Goal: Task Accomplishment & Management: Manage account settings

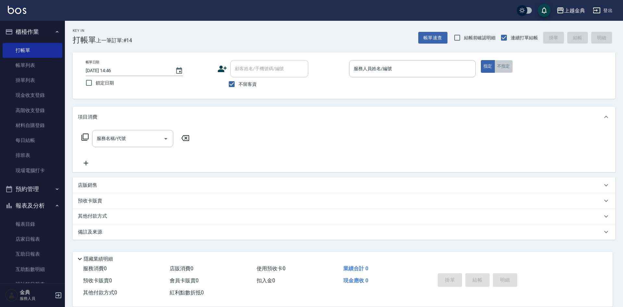
click at [506, 65] on button "不指定" at bounding box center [503, 66] width 18 height 13
click at [409, 73] on input "服務人員姓名/編號" at bounding box center [412, 68] width 121 height 11
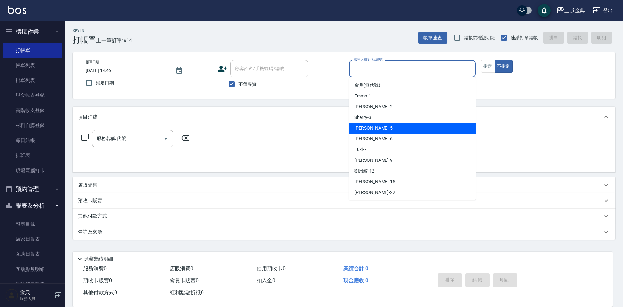
click at [394, 126] on div "[PERSON_NAME] -5" at bounding box center [412, 128] width 127 height 11
type input "[PERSON_NAME]-5"
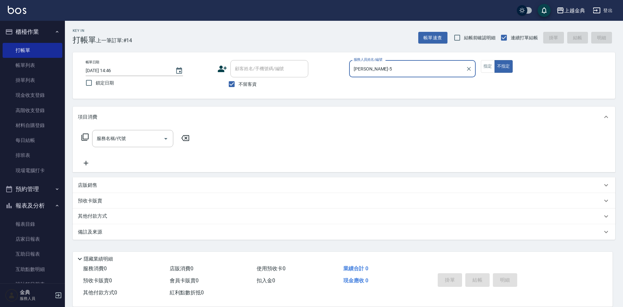
click at [86, 135] on icon at bounding box center [85, 137] width 8 height 8
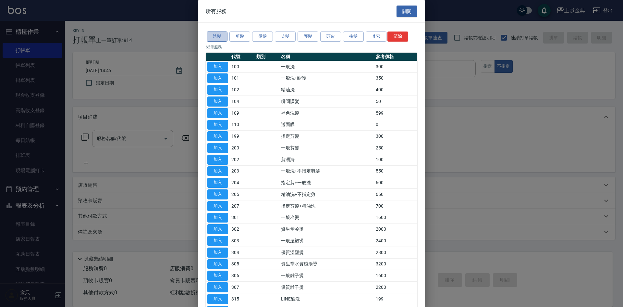
click at [213, 37] on button "洗髮" at bounding box center [217, 36] width 21 height 10
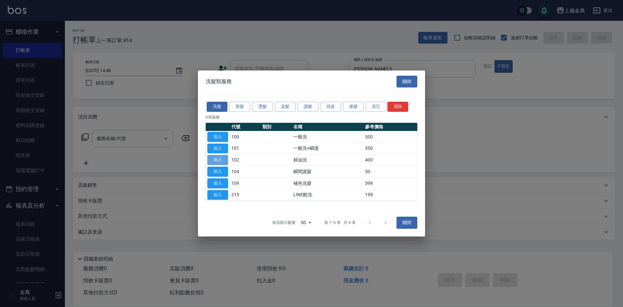
click at [213, 161] on button "加入" at bounding box center [217, 160] width 21 height 10
type input "精油洗(102)"
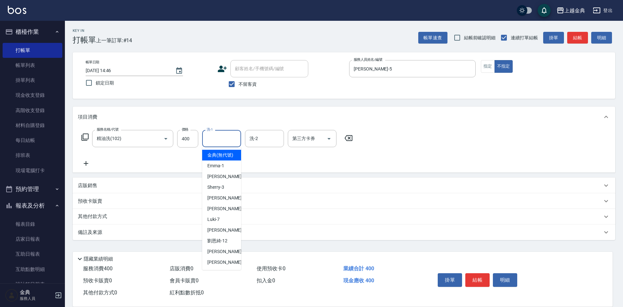
drag, startPoint x: 223, startPoint y: 138, endPoint x: 268, endPoint y: 245, distance: 116.4
click at [222, 139] on input "洗-1" at bounding box center [221, 138] width 33 height 11
click at [222, 246] on div "[PERSON_NAME]-12" at bounding box center [221, 240] width 39 height 11
type input "[PERSON_NAME]-12"
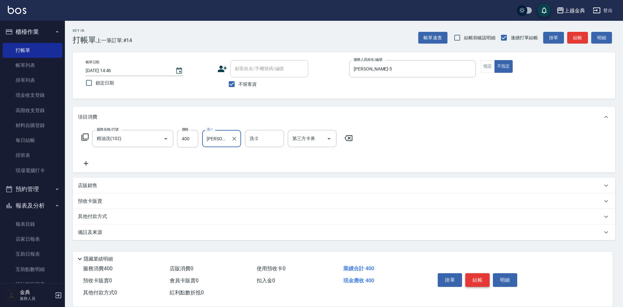
click at [475, 276] on button "結帳" at bounding box center [477, 280] width 24 height 14
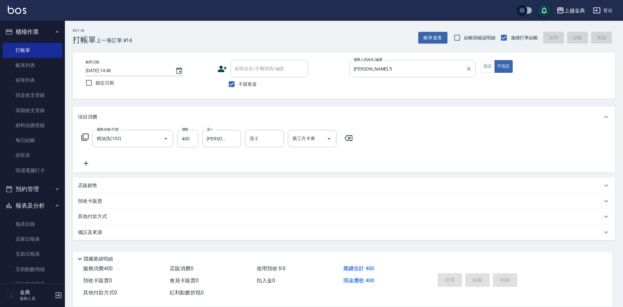
type input "[DATE] 15:55"
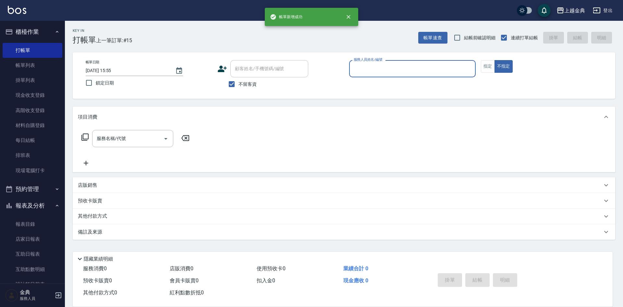
click at [431, 67] on input "服務人員姓名/編號" at bounding box center [412, 68] width 121 height 11
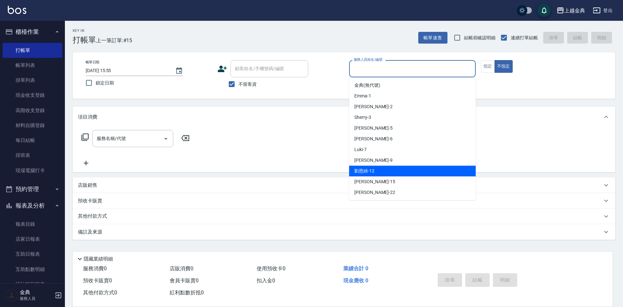
click at [417, 165] on div "[PERSON_NAME]-12" at bounding box center [412, 170] width 127 height 11
type input "[PERSON_NAME]-12"
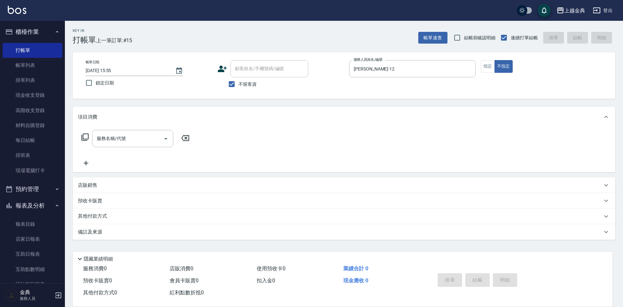
click at [389, 95] on div "帳單日期 2025/09/15 15:55 鎖定日期 顧客姓名/手機號碼/編號 顧客姓名/手機號碼/編號 不留客資 服務人員姓名/編號 劉恩綺-12 服務人員…" at bounding box center [344, 75] width 542 height 46
click at [85, 138] on icon at bounding box center [85, 137] width 8 height 8
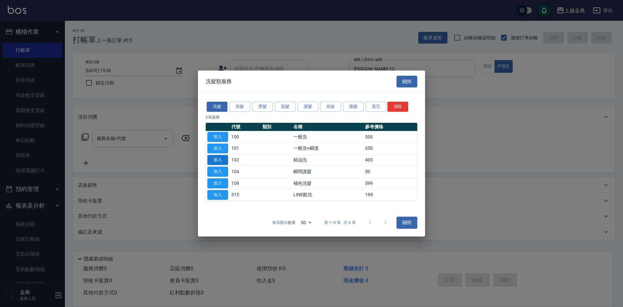
click at [221, 159] on button "加入" at bounding box center [217, 160] width 21 height 10
type input "精油洗(102)"
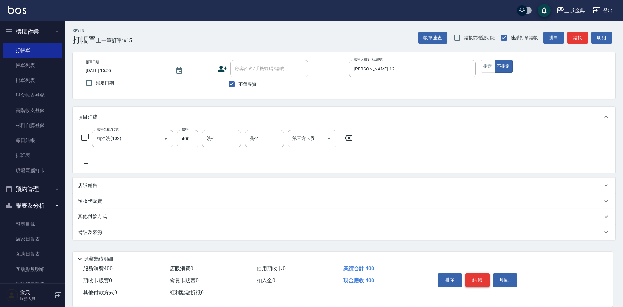
click at [482, 276] on button "結帳" at bounding box center [477, 280] width 24 height 14
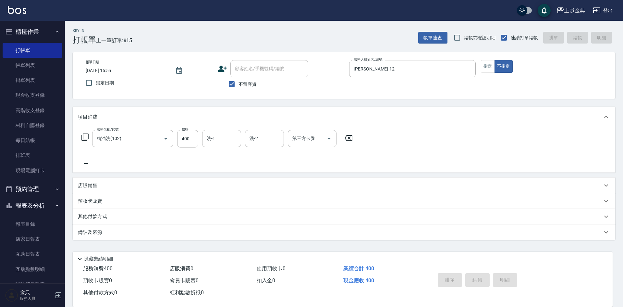
type input "2025/09/15 15:56"
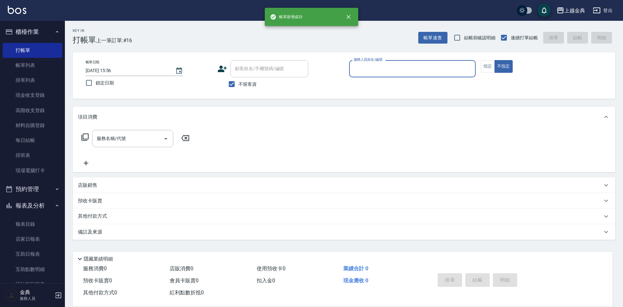
drag, startPoint x: 387, startPoint y: 61, endPoint x: 379, endPoint y: 75, distance: 15.6
click at [387, 61] on div "服務人員姓名/編號" at bounding box center [412, 68] width 127 height 17
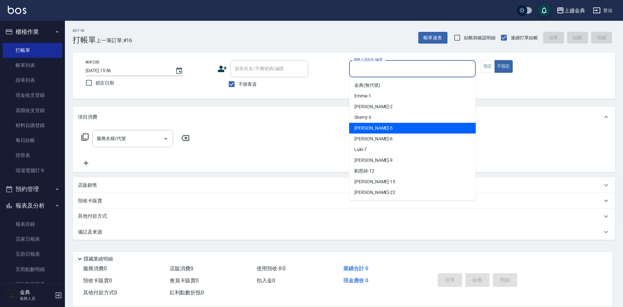
click at [373, 126] on div "[PERSON_NAME] -5" at bounding box center [412, 128] width 127 height 11
type input "[PERSON_NAME]-5"
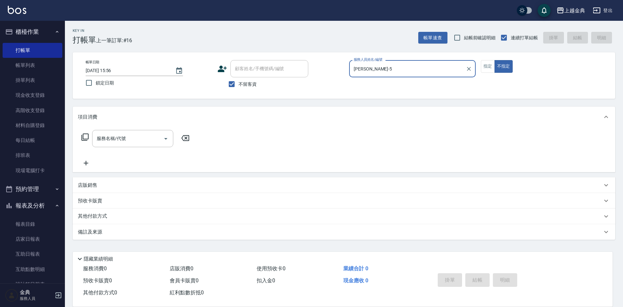
click at [88, 138] on icon at bounding box center [84, 136] width 7 height 7
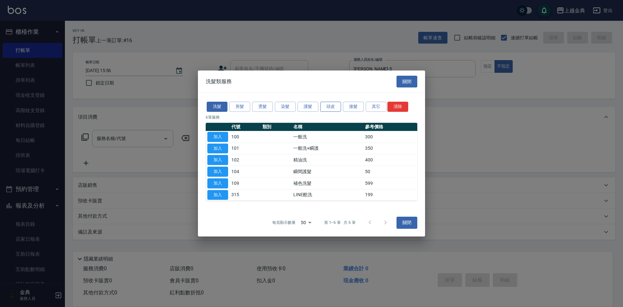
click at [329, 109] on button "頭皮" at bounding box center [330, 107] width 21 height 10
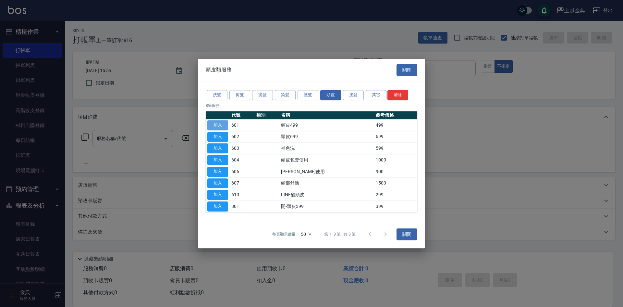
click at [223, 125] on button "加入" at bounding box center [217, 125] width 21 height 10
type input "頭皮499(601)"
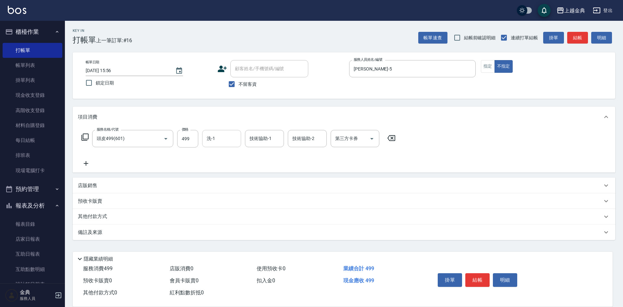
click at [218, 145] on div "洗-1" at bounding box center [221, 138] width 39 height 17
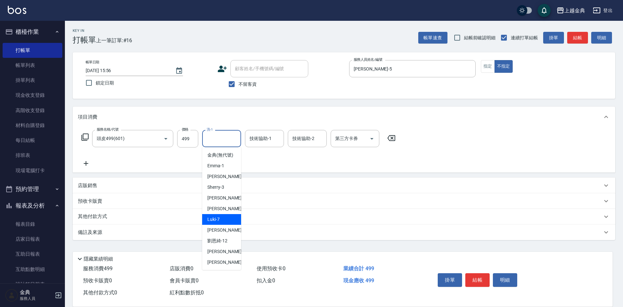
click at [224, 224] on div "Luki -7" at bounding box center [221, 219] width 39 height 11
type input "Luki-7"
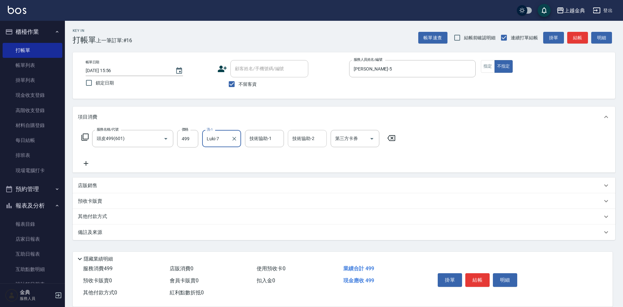
click at [312, 132] on div "技術協助-2" at bounding box center [307, 138] width 39 height 17
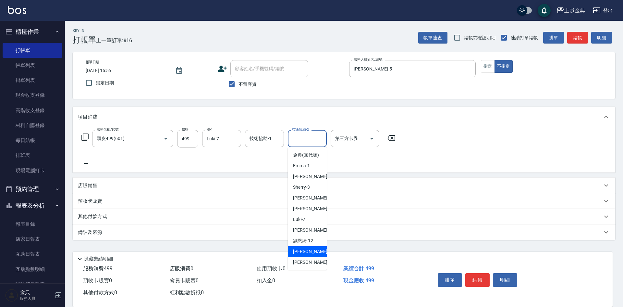
click at [312, 255] on span "wendy -15" at bounding box center [313, 251] width 41 height 7
type input "wendy-15"
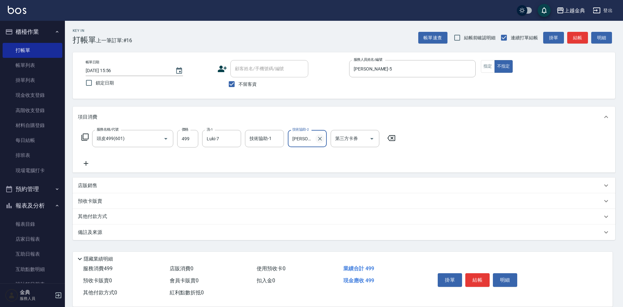
click at [317, 140] on icon "Clear" at bounding box center [320, 138] width 6 height 6
click at [487, 275] on button "結帳" at bounding box center [477, 280] width 24 height 14
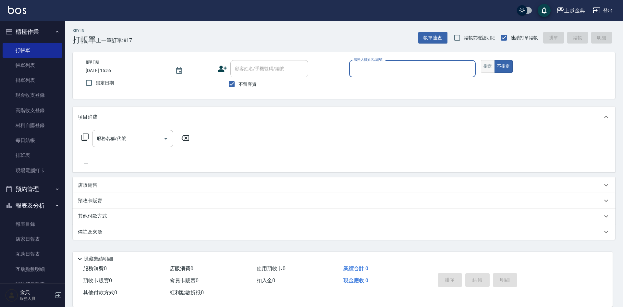
click at [483, 68] on button "指定" at bounding box center [488, 66] width 14 height 13
drag, startPoint x: 443, startPoint y: 68, endPoint x: 436, endPoint y: 76, distance: 9.7
click at [442, 68] on input "服務人員姓名/編號" at bounding box center [412, 68] width 121 height 11
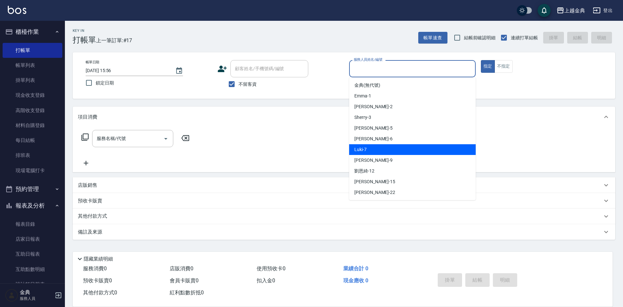
drag, startPoint x: 408, startPoint y: 151, endPoint x: 288, endPoint y: 154, distance: 119.4
click at [408, 151] on div "Luki -7" at bounding box center [412, 149] width 127 height 11
type input "Luki-7"
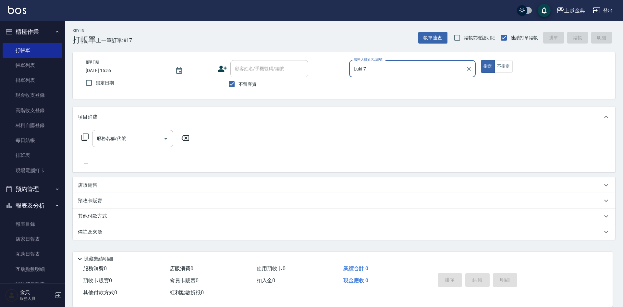
drag, startPoint x: 97, startPoint y: 136, endPoint x: 87, endPoint y: 136, distance: 10.1
click at [97, 136] on div "服務名稱/代號 服務名稱/代號" at bounding box center [132, 138] width 81 height 17
click at [85, 136] on icon at bounding box center [85, 137] width 8 height 8
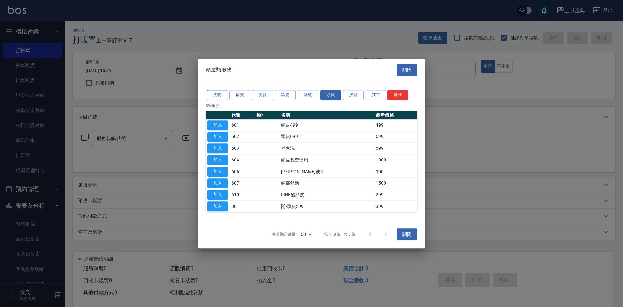
click at [227, 95] on button "洗髮" at bounding box center [217, 95] width 21 height 10
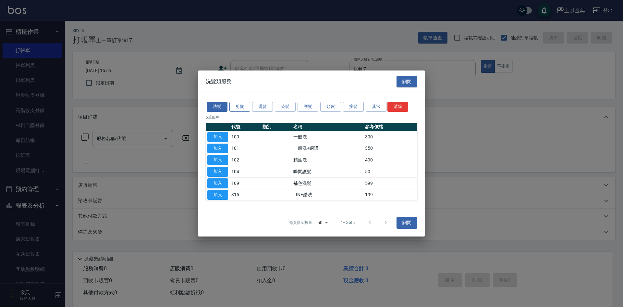
click at [249, 97] on div "洗髮 剪髮 燙髮 染髮 護髮 頭皮 接髮 其它 清除 6 筆服務 代號 類別 名稱 參考價格 加入 100 一般洗 300 加入 101 一般洗+瞬護 350…" at bounding box center [311, 150] width 227 height 115
click at [236, 109] on button "剪髮" at bounding box center [239, 107] width 21 height 10
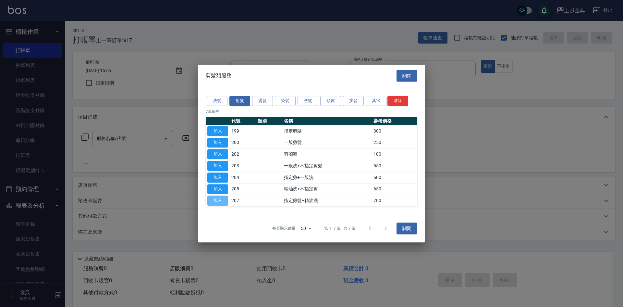
click at [225, 199] on button "加入" at bounding box center [217, 200] width 21 height 10
type input "指定剪髮+精油洗(207)"
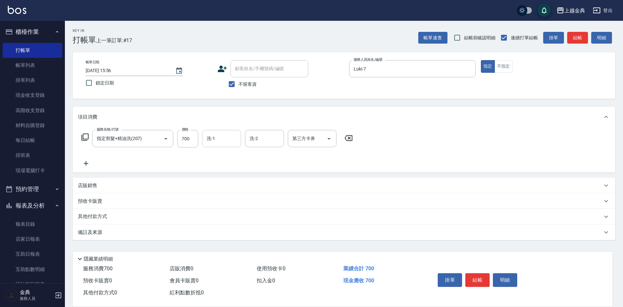
click at [220, 137] on input "洗-1" at bounding box center [221, 138] width 33 height 11
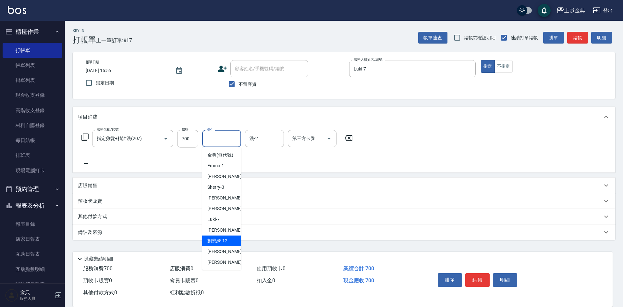
click at [229, 246] on div "[PERSON_NAME]-12" at bounding box center [221, 240] width 39 height 11
type input "[PERSON_NAME]-12"
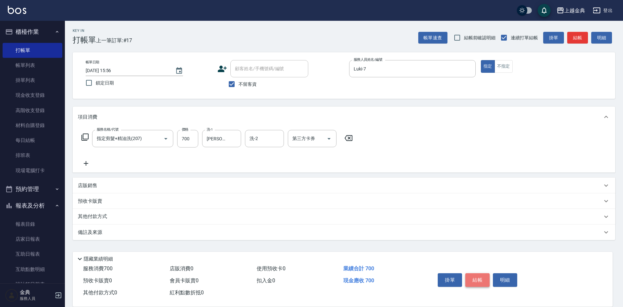
click at [482, 274] on button "結帳" at bounding box center [477, 280] width 24 height 14
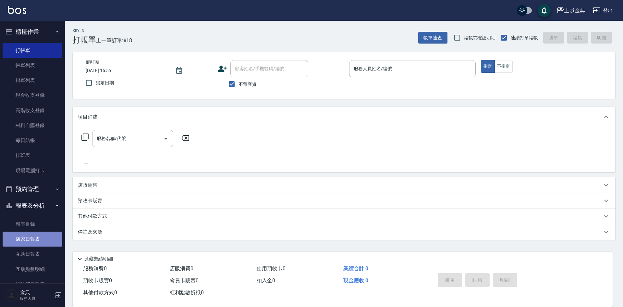
click at [49, 236] on link "店家日報表" at bounding box center [33, 238] width 60 height 15
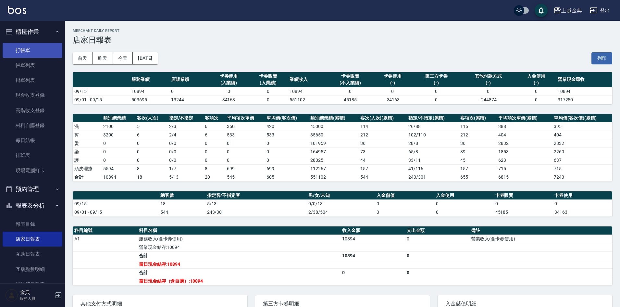
click at [22, 44] on link "打帳單" at bounding box center [33, 50] width 60 height 15
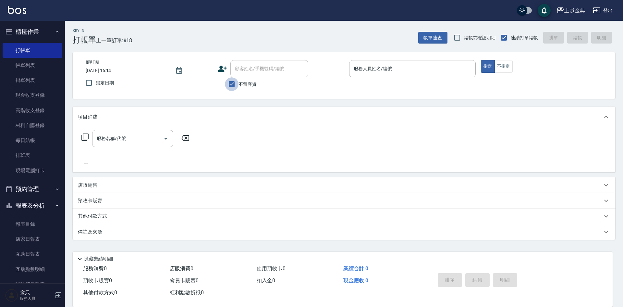
drag, startPoint x: 227, startPoint y: 81, endPoint x: 238, endPoint y: 84, distance: 11.3
click at [237, 84] on input "不留客資" at bounding box center [232, 84] width 14 height 14
checkbox input "false"
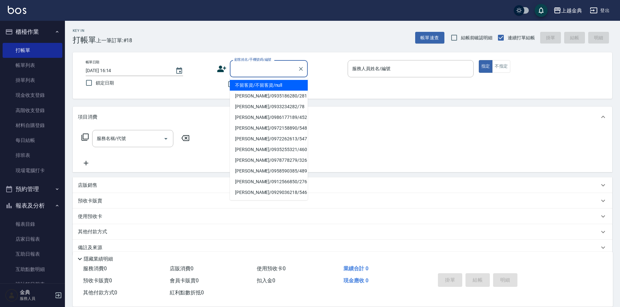
click at [234, 67] on input "顧客姓名/手機號碼/編號" at bounding box center [264, 68] width 62 height 11
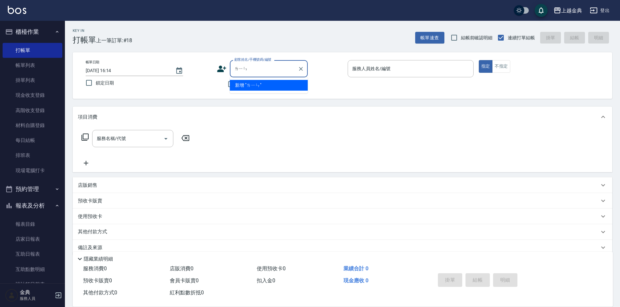
type input "鄰"
type input "林哲"
click at [263, 68] on input "顧客姓名/手機號碼/編號" at bounding box center [264, 68] width 62 height 11
click at [302, 67] on icon "Clear" at bounding box center [301, 69] width 4 height 4
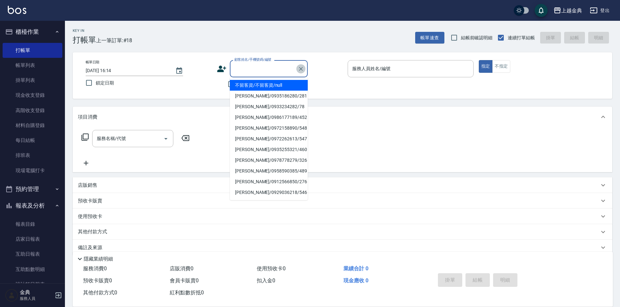
click at [304, 68] on button "Clear" at bounding box center [300, 68] width 9 height 9
click at [319, 51] on div "Key In 打帳單 上一筆訂單:#18 帳單速查 結帳前確認明細 連續打單結帳 掛單 結帳 明細 帳單日期 2025/09/15 16:14 鎖定日期 顧客…" at bounding box center [342, 169] width 555 height 297
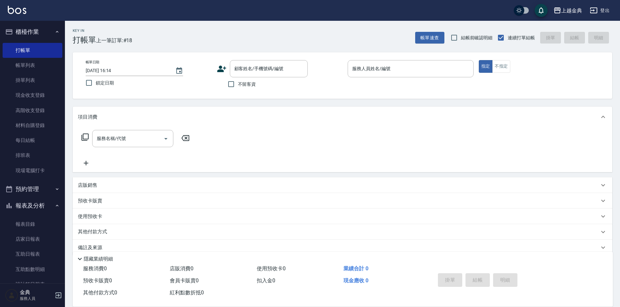
click at [254, 84] on span "不留客資" at bounding box center [247, 84] width 18 height 7
click at [238, 84] on input "不留客資" at bounding box center [231, 84] width 14 height 14
checkbox input "true"
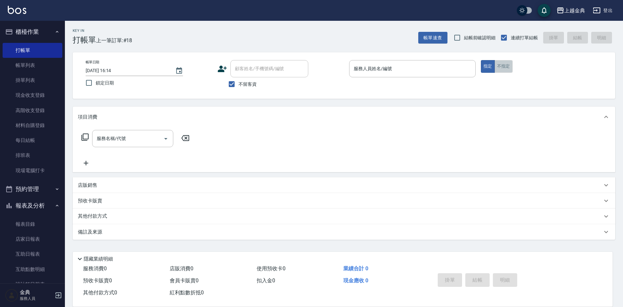
click at [494, 68] on button "不指定" at bounding box center [503, 66] width 18 height 13
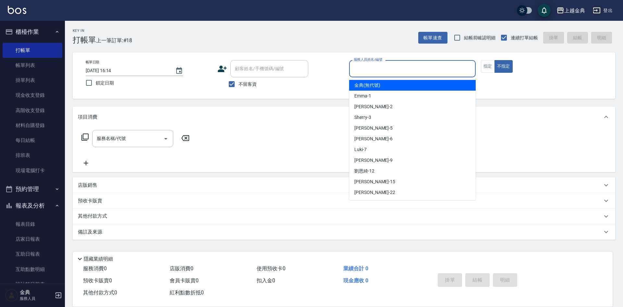
click at [411, 68] on input "服務人員姓名/編號" at bounding box center [412, 68] width 121 height 11
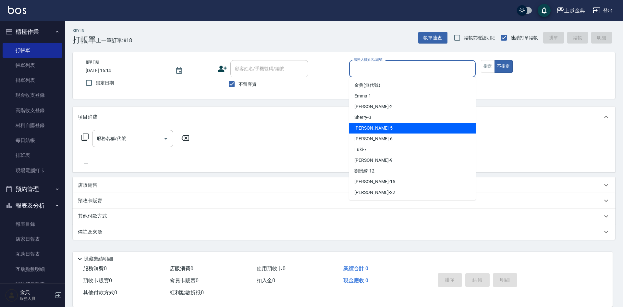
click at [378, 129] on div "[PERSON_NAME] -5" at bounding box center [412, 128] width 127 height 11
type input "[PERSON_NAME]-5"
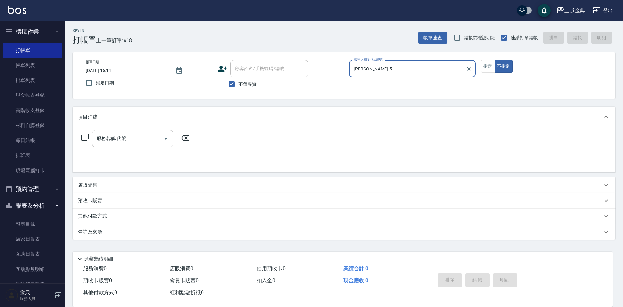
click at [166, 139] on icon "Open" at bounding box center [166, 139] width 8 height 8
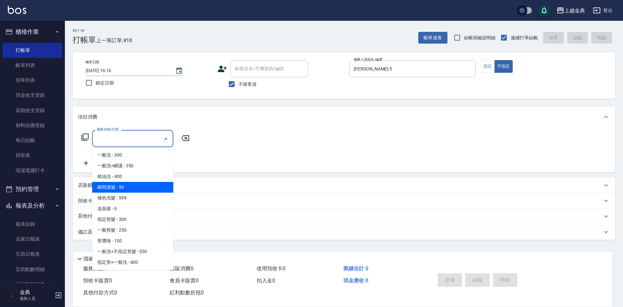
click at [141, 178] on span "精油洗 - 400" at bounding box center [132, 176] width 81 height 11
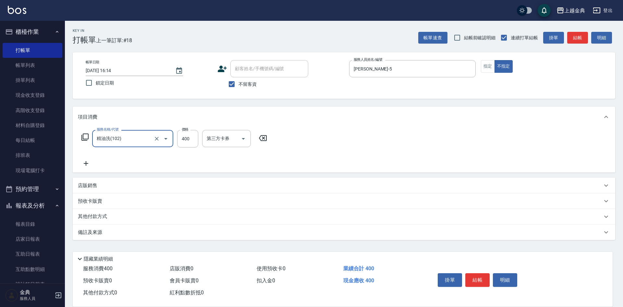
type input "精油洗(102)"
click at [477, 279] on button "結帳" at bounding box center [477, 280] width 24 height 14
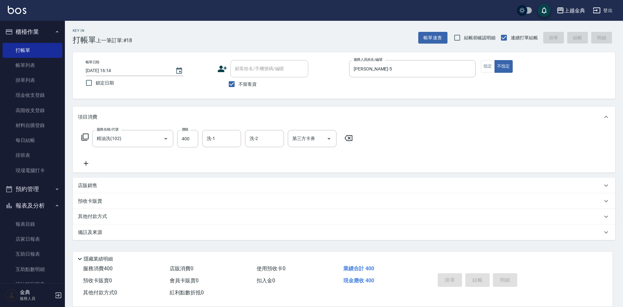
type input "2025/09/15 17:17"
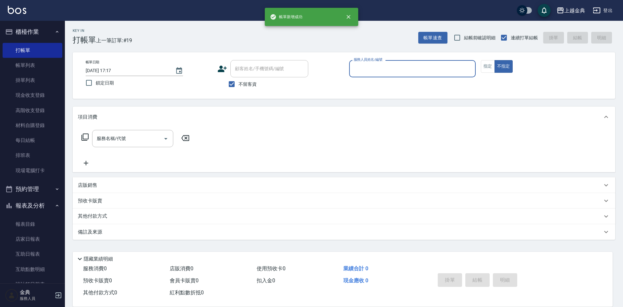
click at [419, 70] on input "服務人員姓名/編號" at bounding box center [412, 68] width 121 height 11
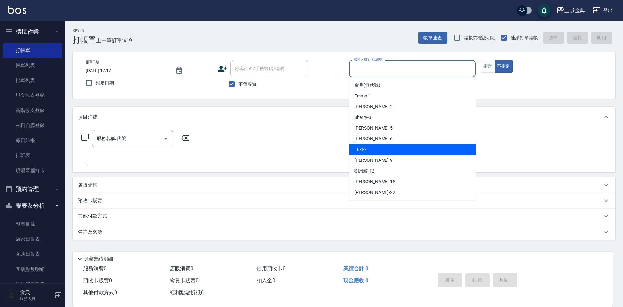
click at [373, 142] on div "AMY -6" at bounding box center [412, 138] width 127 height 11
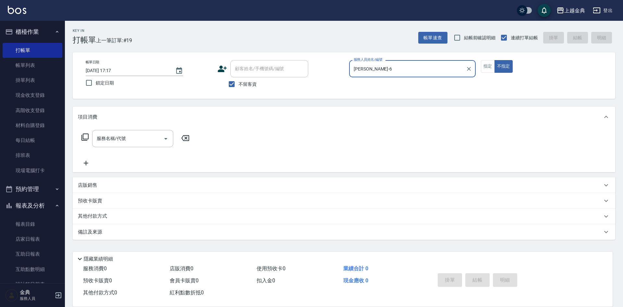
click at [387, 77] on div "AMY-6 服務人員姓名/編號" at bounding box center [412, 68] width 127 height 17
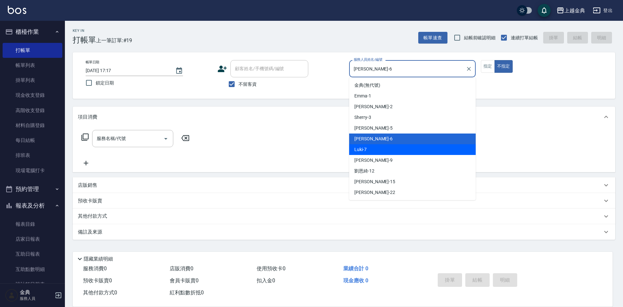
click at [376, 146] on div "Luki -7" at bounding box center [412, 149] width 127 height 11
type input "Luki-7"
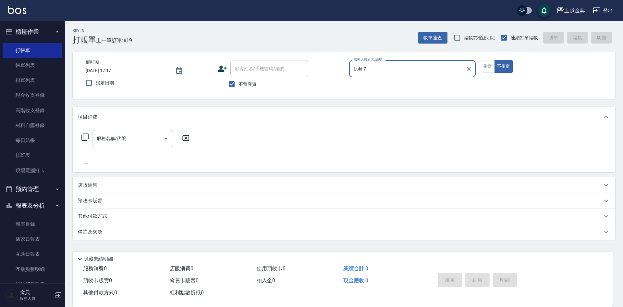
click at [150, 142] on input "服務名稱/代號" at bounding box center [128, 138] width 66 height 11
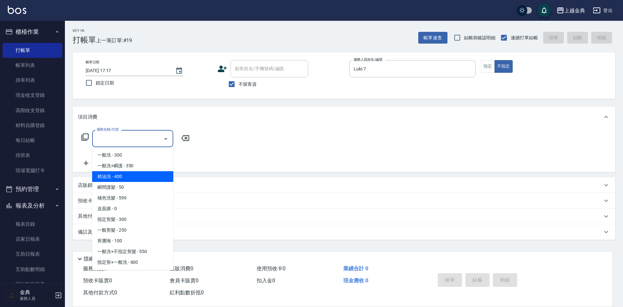
click at [129, 172] on span "精油洗 - 400" at bounding box center [132, 176] width 81 height 11
type input "精油洗(102)"
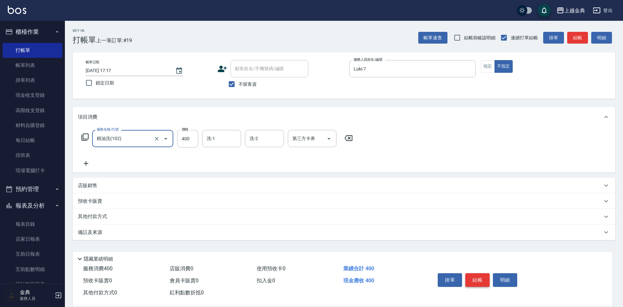
click at [482, 275] on button "結帳" at bounding box center [477, 280] width 24 height 14
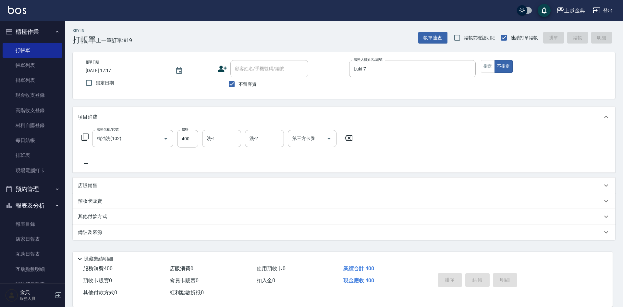
type input "2025/09/15 17:18"
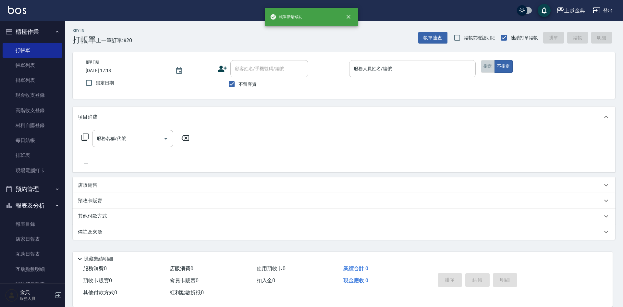
drag, startPoint x: 488, startPoint y: 67, endPoint x: 460, endPoint y: 67, distance: 27.9
click at [488, 67] on button "指定" at bounding box center [488, 66] width 14 height 13
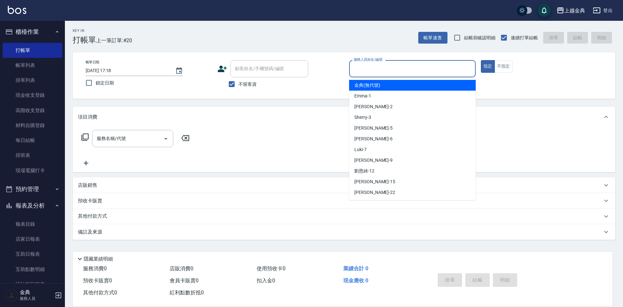
click at [441, 67] on input "服務人員姓名/編號" at bounding box center [412, 68] width 121 height 11
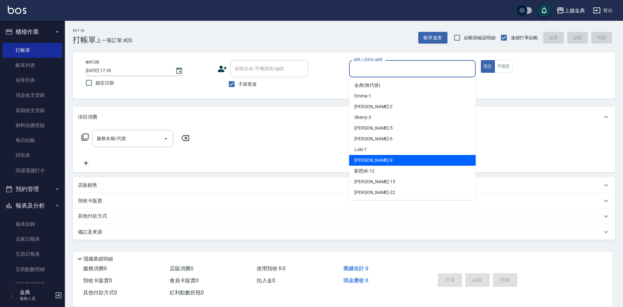
click at [369, 156] on div "[PERSON_NAME] -9" at bounding box center [412, 160] width 127 height 11
type input "[PERSON_NAME]-9"
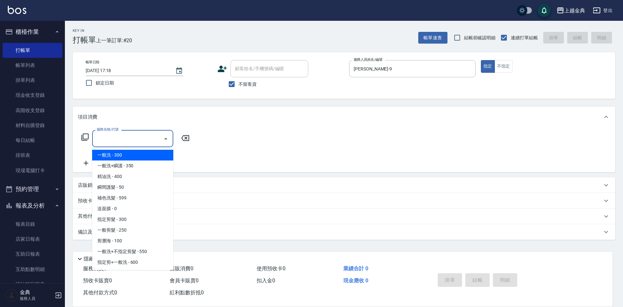
click at [128, 142] on input "服務名稱/代號" at bounding box center [128, 138] width 66 height 11
click at [129, 156] on span "一般洗 - 300" at bounding box center [132, 155] width 81 height 11
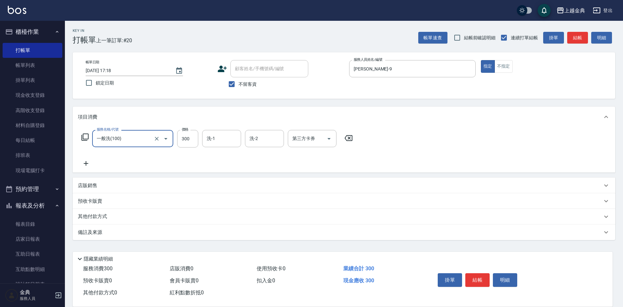
click at [168, 141] on icon "Open" at bounding box center [166, 139] width 8 height 8
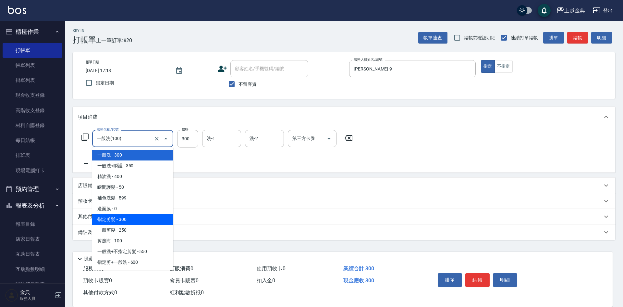
click at [135, 216] on span "指定剪髮 - 300" at bounding box center [132, 219] width 81 height 11
type input "指定剪髮(199)"
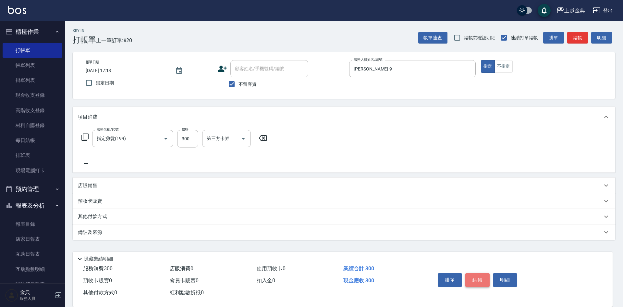
click at [480, 278] on button "結帳" at bounding box center [477, 280] width 24 height 14
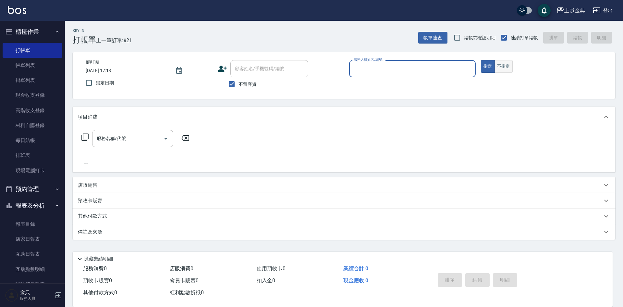
click at [499, 64] on button "不指定" at bounding box center [503, 66] width 18 height 13
click at [411, 63] on div "服務人員姓名/編號" at bounding box center [412, 68] width 127 height 17
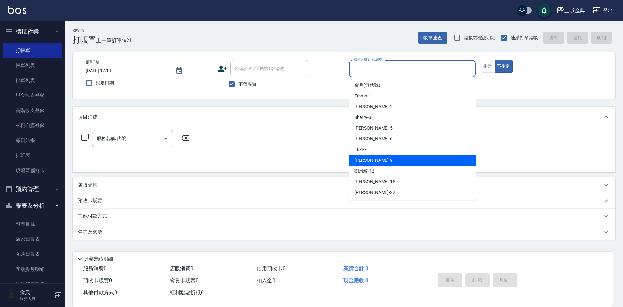
click at [367, 159] on span "[PERSON_NAME] -9" at bounding box center [373, 160] width 38 height 7
type input "[PERSON_NAME]-9"
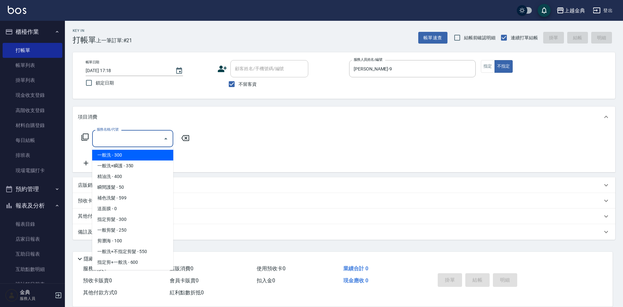
click at [148, 141] on input "服務名稱/代號" at bounding box center [128, 138] width 66 height 11
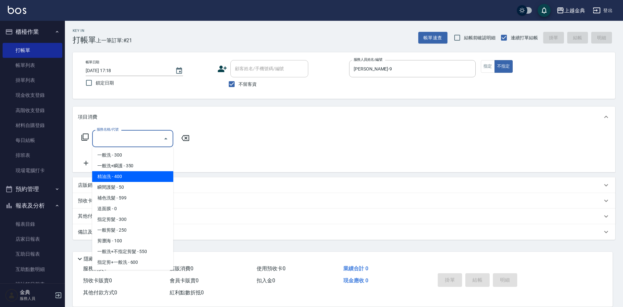
click at [142, 174] on span "精油洗 - 400" at bounding box center [132, 176] width 81 height 11
type input "精油洗(102)"
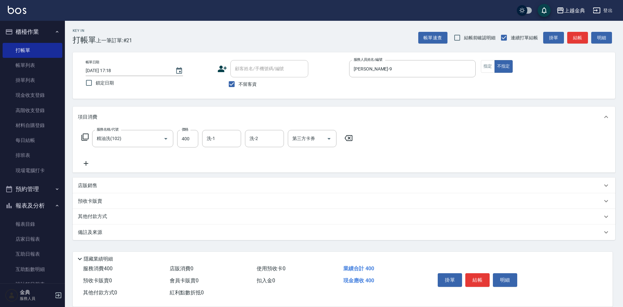
click at [84, 161] on icon at bounding box center [86, 163] width 16 height 8
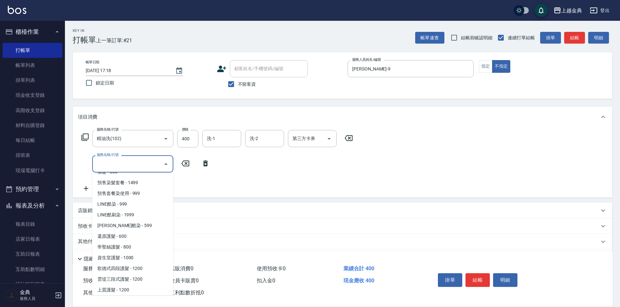
scroll to position [324, 0]
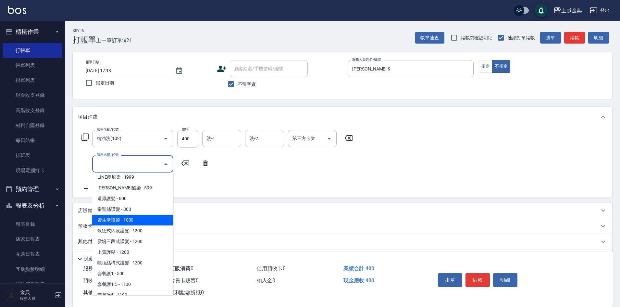
click at [148, 223] on span "資生堂護髮 - 1000" at bounding box center [132, 219] width 81 height 11
type input "資生堂護髮(503)"
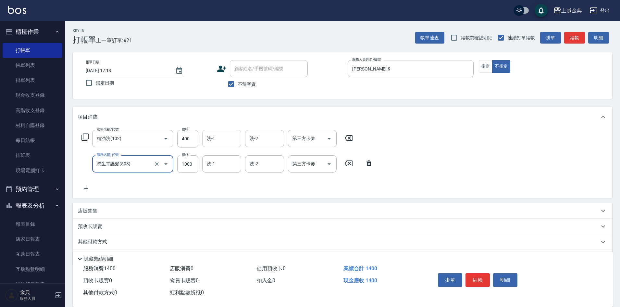
click at [229, 133] on input "洗-1" at bounding box center [221, 138] width 33 height 11
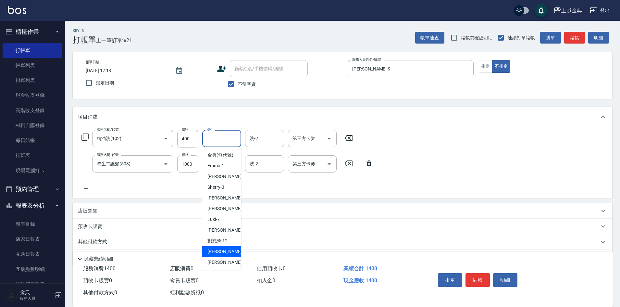
click at [227, 257] on div "wendy -15" at bounding box center [221, 251] width 39 height 11
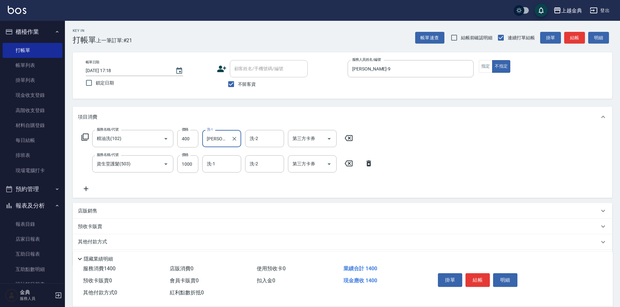
click at [229, 134] on div "wendy-15 洗-1" at bounding box center [221, 138] width 39 height 17
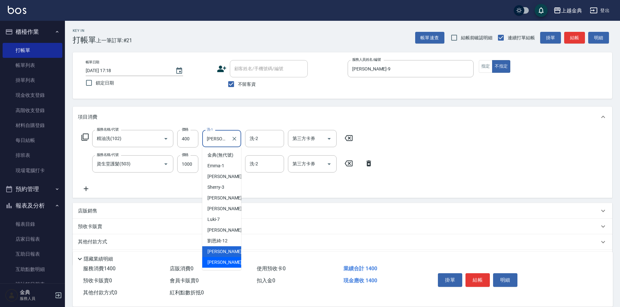
click at [224, 267] on div "[PERSON_NAME] -22" at bounding box center [221, 262] width 39 height 11
type input "[PERSON_NAME]-22"
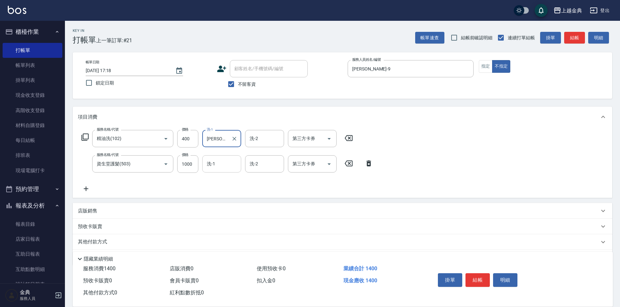
click at [228, 165] on input "洗-1" at bounding box center [221, 163] width 33 height 11
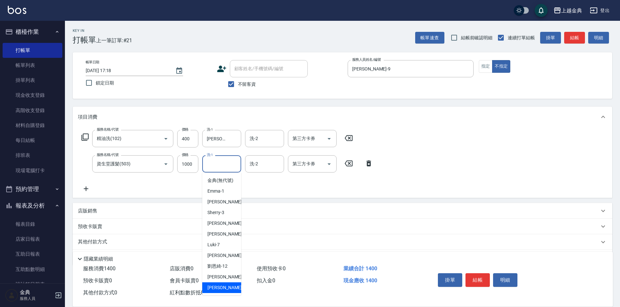
click at [223, 292] on div "[PERSON_NAME] -22" at bounding box center [221, 287] width 39 height 11
type input "[PERSON_NAME]-22"
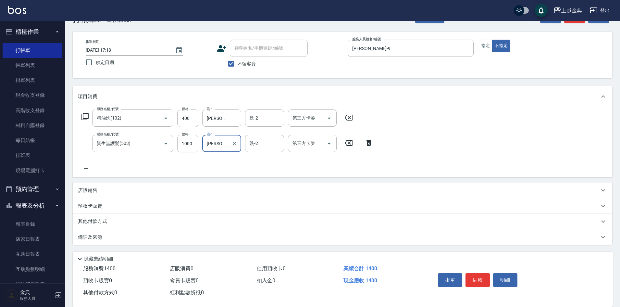
scroll to position [21, 0]
click at [97, 224] on p "其他付款方式" at bounding box center [94, 220] width 32 height 7
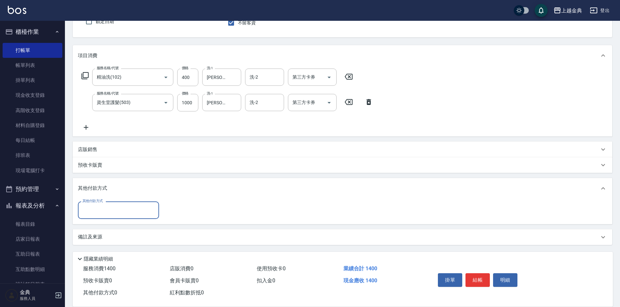
scroll to position [62, 0]
click at [135, 210] on input "其他付款方式" at bounding box center [118, 209] width 75 height 11
click at [121, 241] on span "信用卡" at bounding box center [118, 237] width 81 height 11
type input "信用卡"
click at [178, 214] on input "0" at bounding box center [187, 210] width 49 height 18
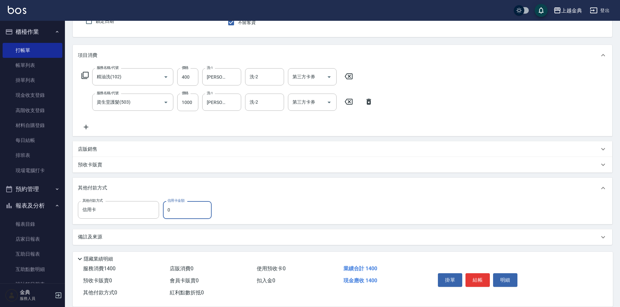
click at [178, 214] on input "0" at bounding box center [187, 210] width 49 height 18
type input "1400"
click at [480, 276] on button "結帳" at bounding box center [477, 280] width 24 height 14
type input "2025/09/15 17:19"
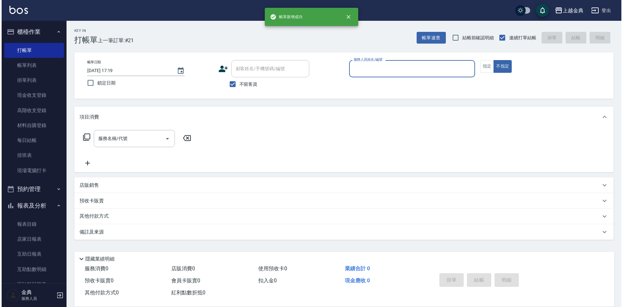
scroll to position [0, 0]
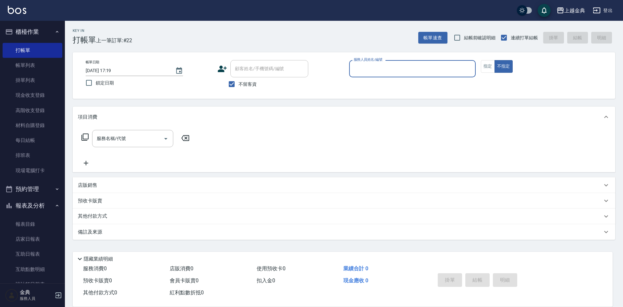
click at [396, 62] on div "服務人員姓名/編號" at bounding box center [412, 68] width 127 height 17
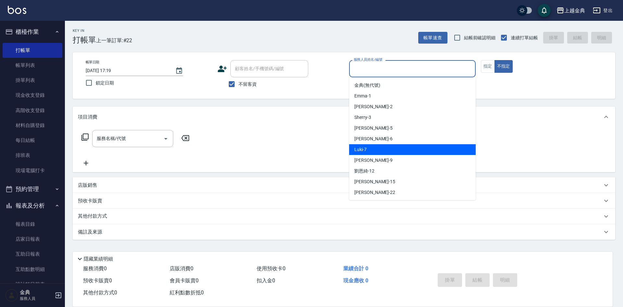
click at [376, 146] on div "Luki -7" at bounding box center [412, 149] width 127 height 11
type input "Luki-7"
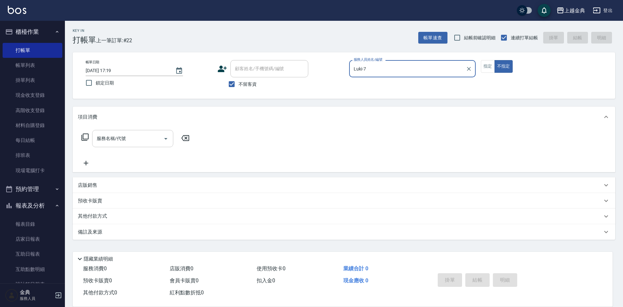
click at [133, 139] on input "服務名稱/代號" at bounding box center [128, 138] width 66 height 11
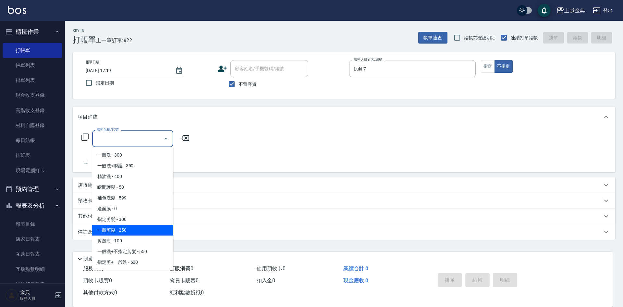
click at [125, 230] on span "一般剪髮 - 250" at bounding box center [132, 230] width 81 height 11
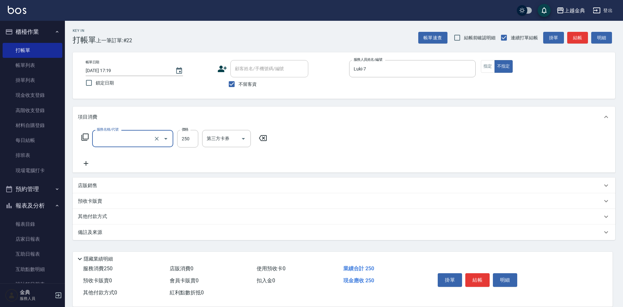
type input "一般剪髮(200)"
click at [480, 278] on button "結帳" at bounding box center [477, 280] width 24 height 14
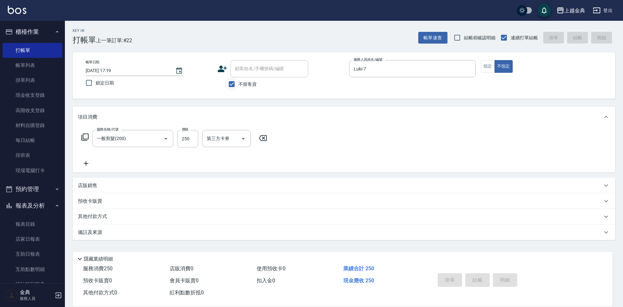
type input "[DATE] 18:01"
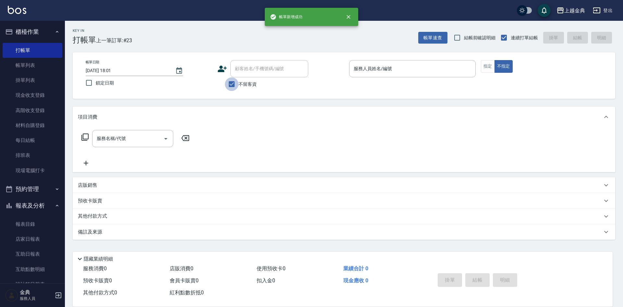
click at [232, 82] on input "不留客資" at bounding box center [232, 84] width 14 height 14
checkbox input "false"
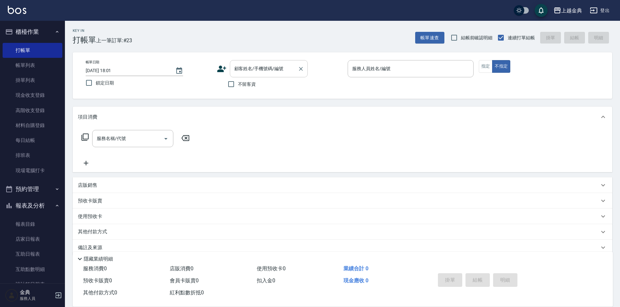
click at [270, 67] on input "顧客姓名/手機號碼/編號" at bounding box center [264, 68] width 62 height 11
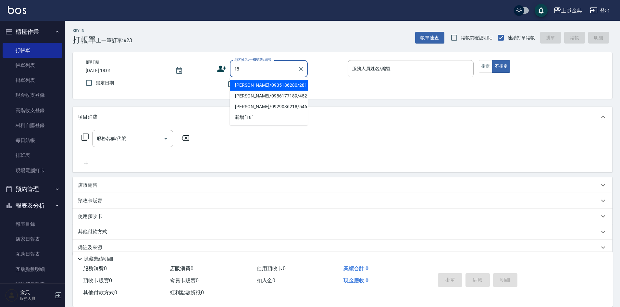
type input "180"
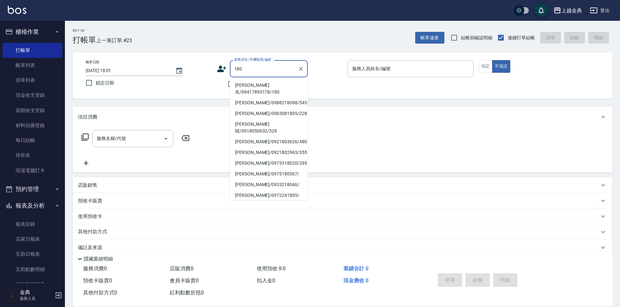
click at [266, 87] on li "[PERSON_NAME]名/09417893178/180" at bounding box center [269, 89] width 78 height 18
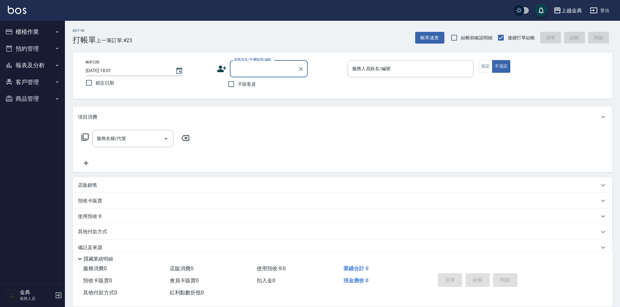
click at [282, 69] on input "顧客姓名/手機號碼/編號" at bounding box center [264, 68] width 62 height 11
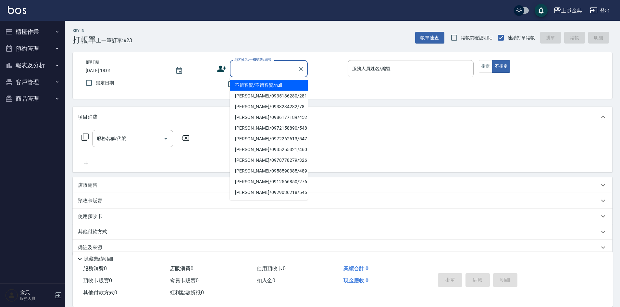
click at [282, 69] on input "顧客姓名/手機號碼/編號" at bounding box center [264, 68] width 62 height 11
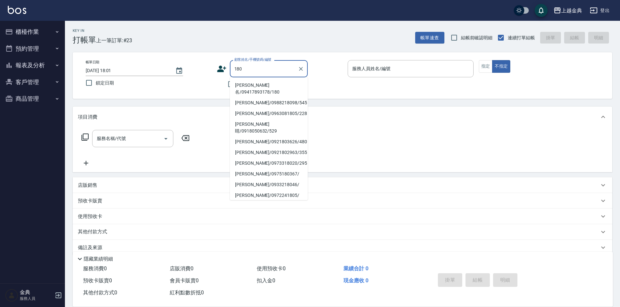
click at [279, 84] on li "[PERSON_NAME]名/09417893178/180" at bounding box center [269, 89] width 78 height 18
type input "[PERSON_NAME]名/09417893178/180"
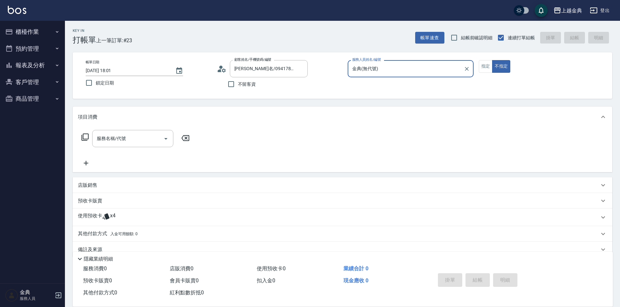
click at [428, 73] on input "金典(無代號)" at bounding box center [405, 68] width 110 height 11
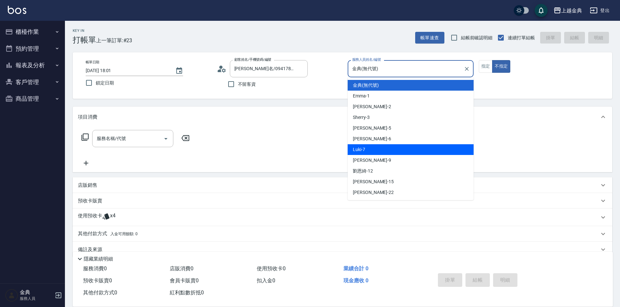
click at [383, 145] on div "Luki -7" at bounding box center [410, 149] width 126 height 11
type input "Luki-7"
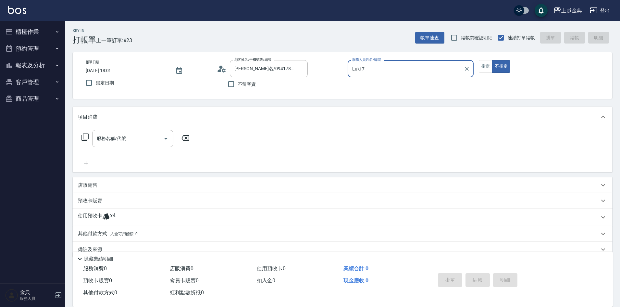
click at [102, 220] on p at bounding box center [106, 217] width 8 height 10
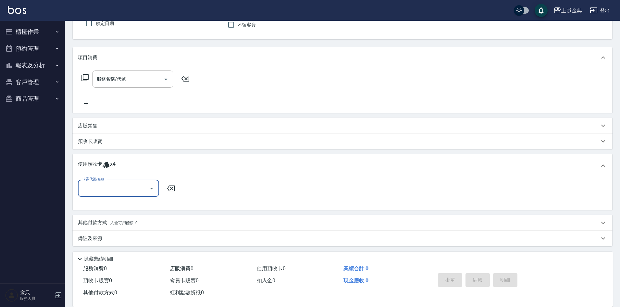
scroll to position [61, 0]
click at [132, 183] on input "卡券代號/名稱" at bounding box center [114, 186] width 66 height 11
click at [127, 203] on div "護髮包套3送1(1.5) 剩餘4張" at bounding box center [118, 203] width 81 height 11
type input "護髮包套3送1(1.5)"
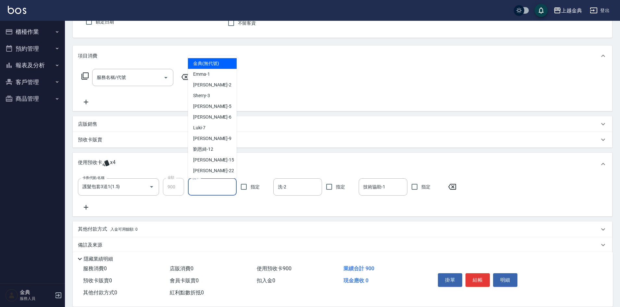
click at [225, 191] on input "洗-1" at bounding box center [212, 186] width 43 height 11
click at [223, 150] on div "[PERSON_NAME]-12" at bounding box center [212, 149] width 49 height 11
type input "[PERSON_NAME]-12"
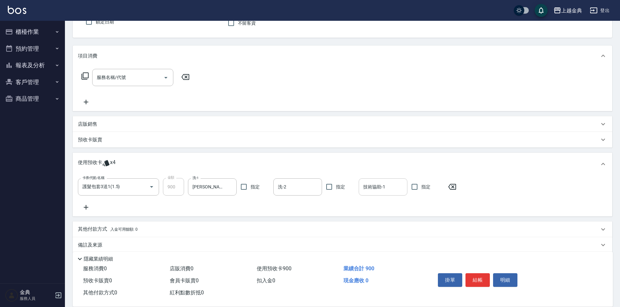
click at [381, 187] on input "技術協助-1" at bounding box center [382, 186] width 43 height 11
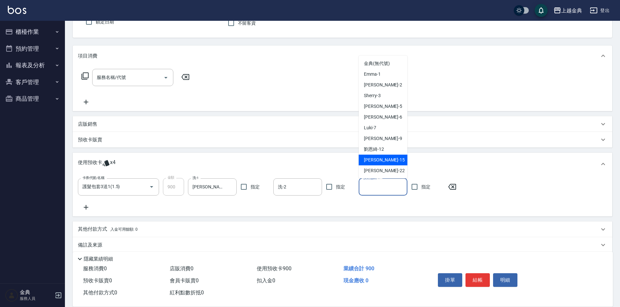
click at [434, 159] on div "使用預收卡 x4" at bounding box center [338, 164] width 521 height 10
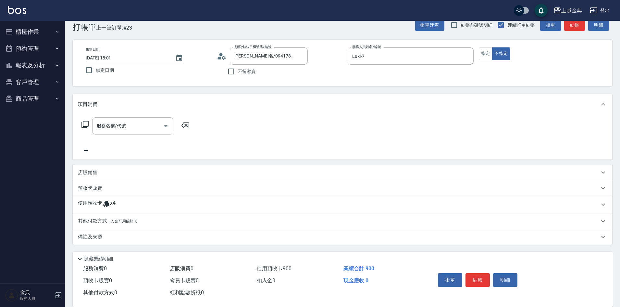
scroll to position [13, 0]
click at [219, 208] on div "使用預收卡 x4" at bounding box center [338, 205] width 521 height 10
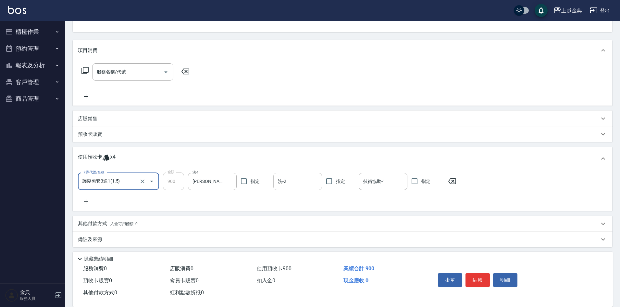
scroll to position [69, 0]
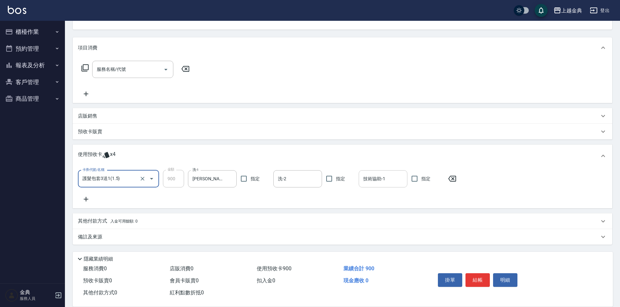
click at [382, 180] on input "技術協助-1" at bounding box center [382, 178] width 43 height 11
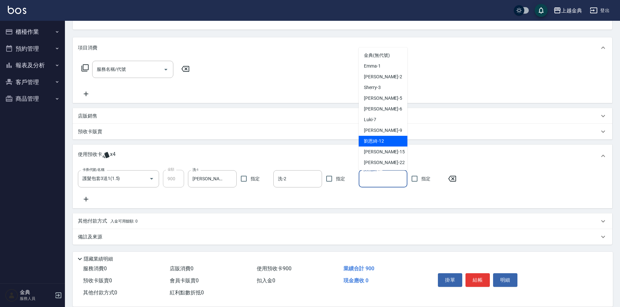
click at [393, 140] on div "[PERSON_NAME]-12" at bounding box center [383, 141] width 49 height 11
type input "[PERSON_NAME]-12"
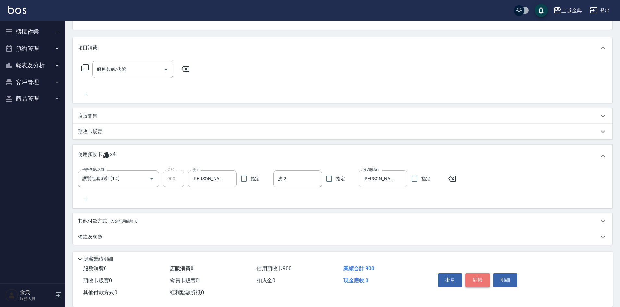
click at [477, 275] on button "結帳" at bounding box center [477, 280] width 24 height 14
type input "[DATE] 18:02"
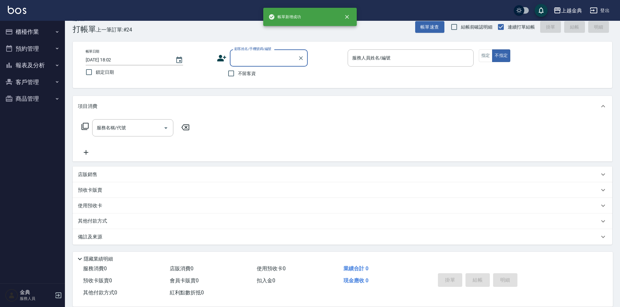
scroll to position [11, 0]
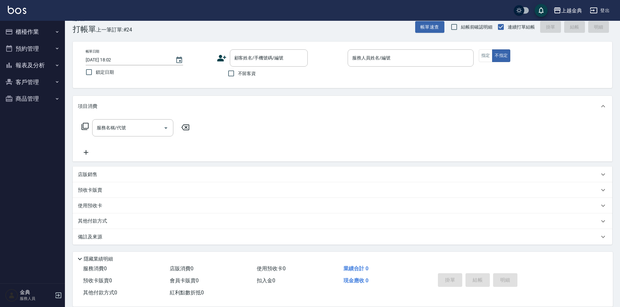
click at [250, 75] on span "不留客資" at bounding box center [247, 73] width 18 height 7
click at [238, 75] on input "不留客資" at bounding box center [231, 74] width 14 height 14
checkbox input "true"
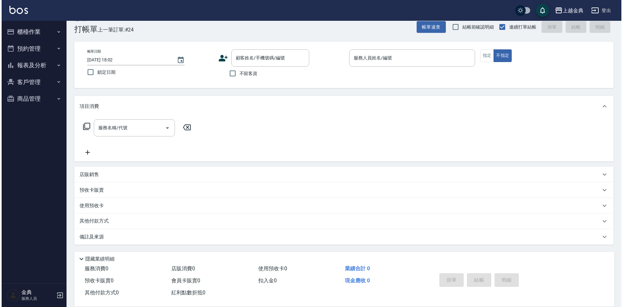
scroll to position [0, 0]
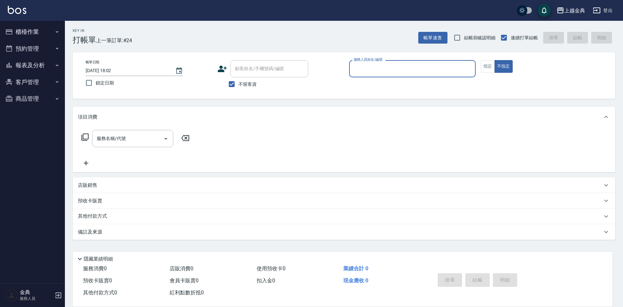
click at [412, 72] on input "服務人員姓名/編號" at bounding box center [412, 68] width 121 height 11
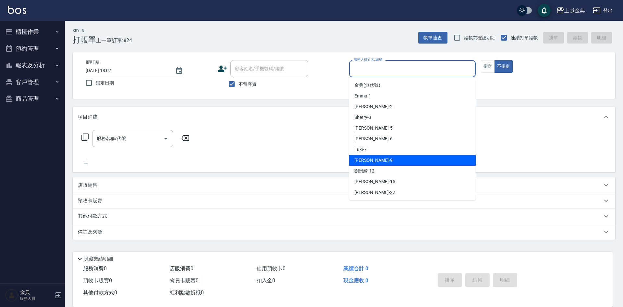
click at [373, 163] on div "[PERSON_NAME] -9" at bounding box center [412, 160] width 127 height 11
type input "[PERSON_NAME]-9"
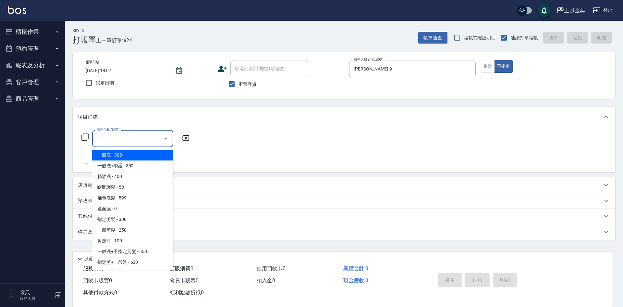
click at [122, 136] on div "服務名稱/代號 服務名稱/代號" at bounding box center [132, 138] width 81 height 17
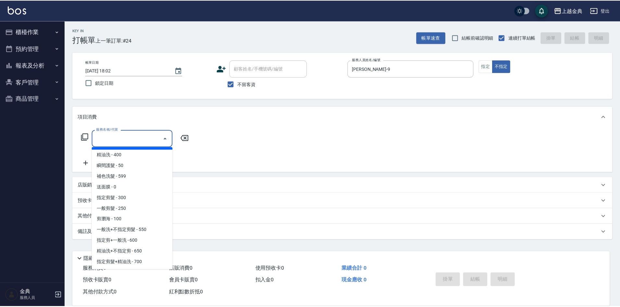
scroll to position [32, 0]
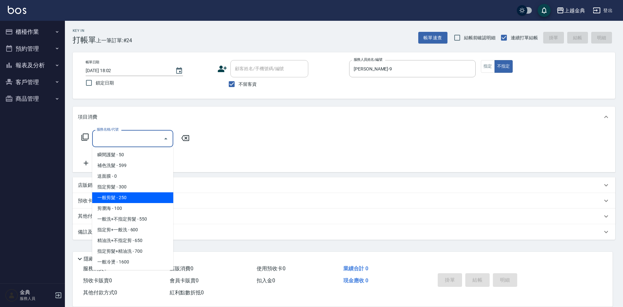
click at [135, 199] on span "一般剪髮 - 250" at bounding box center [132, 197] width 81 height 11
type input "一般剪髮(200)"
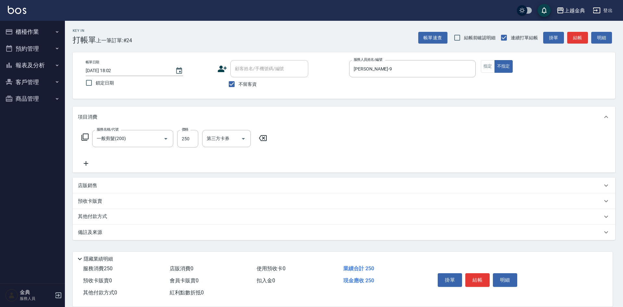
click at [83, 161] on icon at bounding box center [86, 163] width 16 height 8
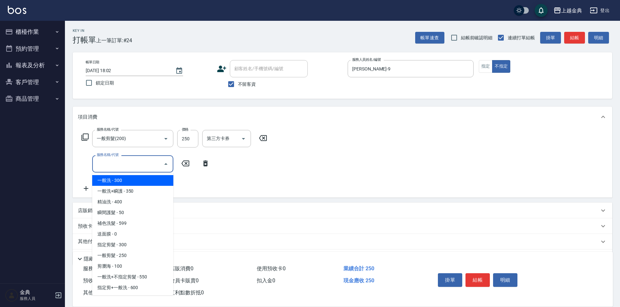
click at [116, 164] on input "服務名稱/代號" at bounding box center [128, 163] width 66 height 11
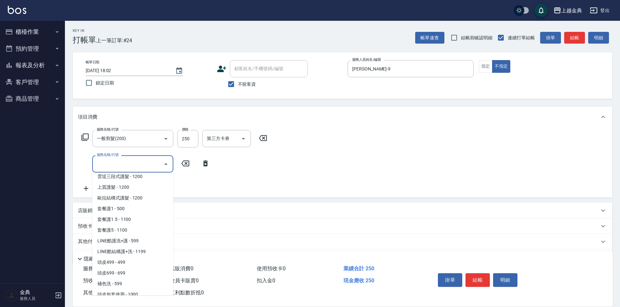
scroll to position [454, 0]
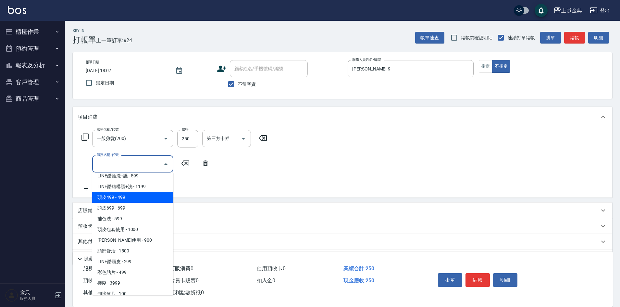
click at [132, 200] on span "頭皮499 - 499" at bounding box center [132, 197] width 81 height 11
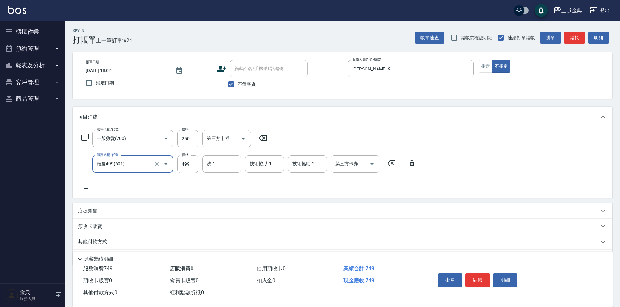
click at [149, 166] on input "頭皮499(601)" at bounding box center [123, 163] width 57 height 11
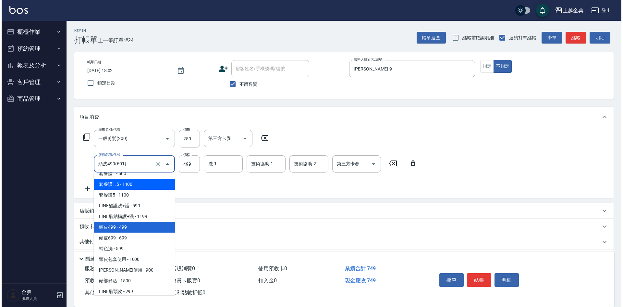
scroll to position [427, 0]
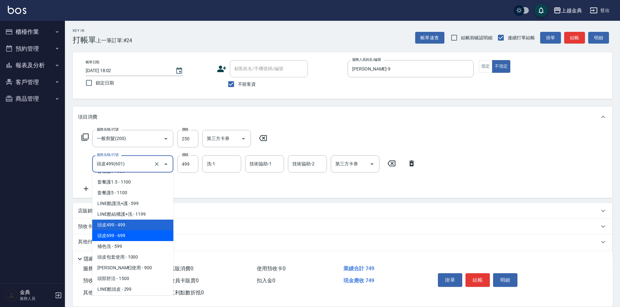
click at [140, 237] on span "頭皮699 - 699" at bounding box center [132, 235] width 81 height 11
type input "頭皮699(602)"
type input "699"
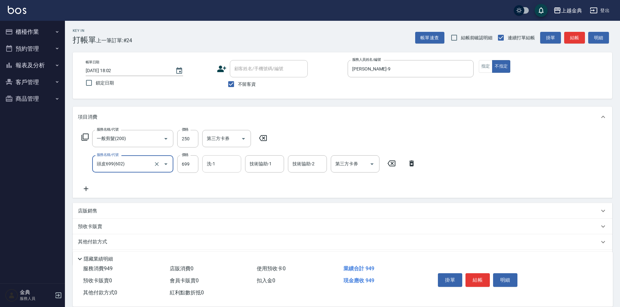
click at [224, 168] on input "洗-1" at bounding box center [221, 163] width 33 height 11
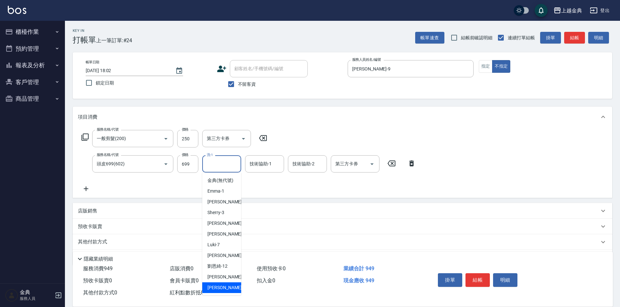
click at [222, 291] on div "[PERSON_NAME] -22" at bounding box center [221, 287] width 39 height 11
type input "[PERSON_NAME]-22"
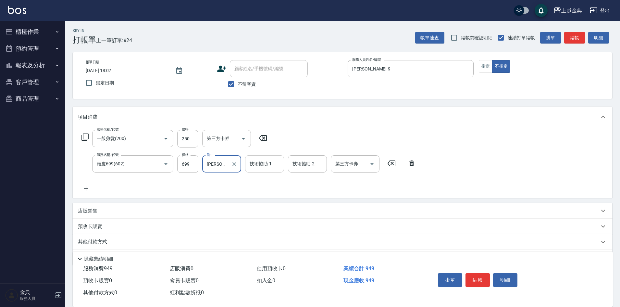
click at [263, 167] on input "技術協助-1" at bounding box center [264, 163] width 33 height 11
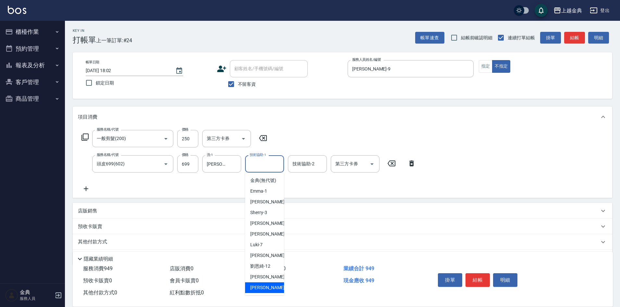
click at [269, 291] on div "[PERSON_NAME] -22" at bounding box center [264, 287] width 39 height 11
type input "[PERSON_NAME]-22"
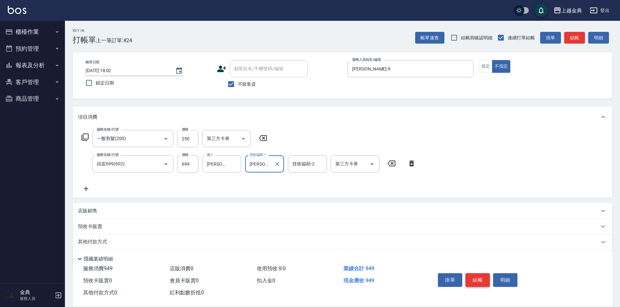
click at [478, 273] on button "結帳" at bounding box center [477, 280] width 24 height 14
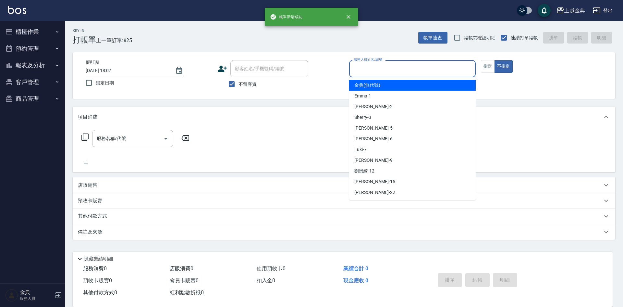
click at [391, 70] on input "服務人員姓名/編號" at bounding box center [412, 68] width 121 height 11
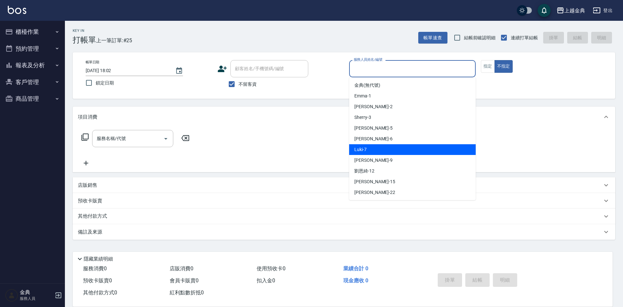
click at [368, 154] on div "Luki -7" at bounding box center [412, 149] width 127 height 11
type input "Luki-7"
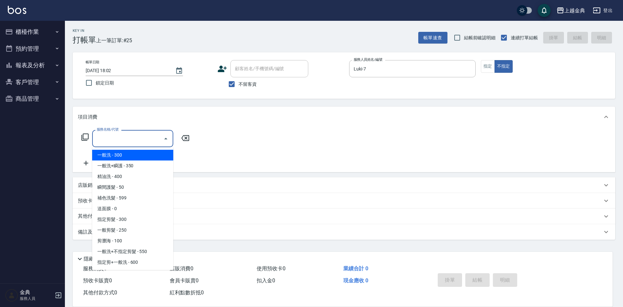
click at [113, 140] on input "服務名稱/代號" at bounding box center [128, 138] width 66 height 11
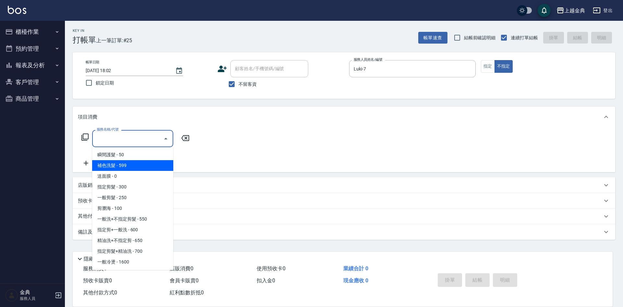
scroll to position [65, 0]
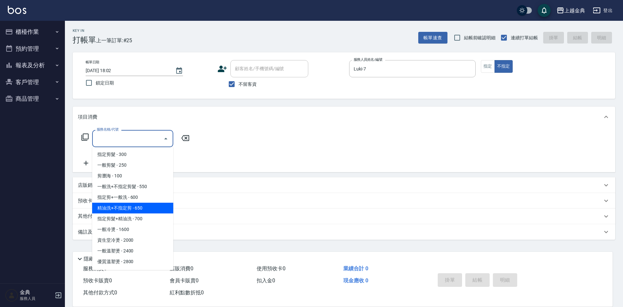
click at [141, 207] on span "精油洗+不指定剪 - 650" at bounding box center [132, 207] width 81 height 11
type input "精油洗+不指定剪(205)"
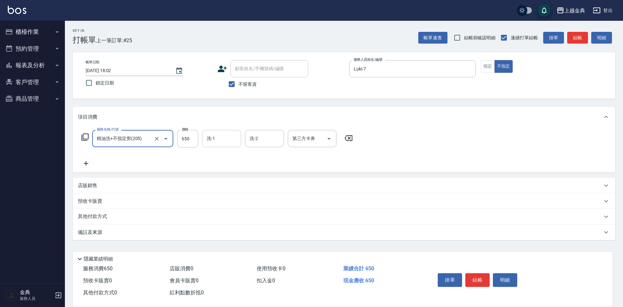
click at [214, 138] on input "洗-1" at bounding box center [221, 138] width 33 height 11
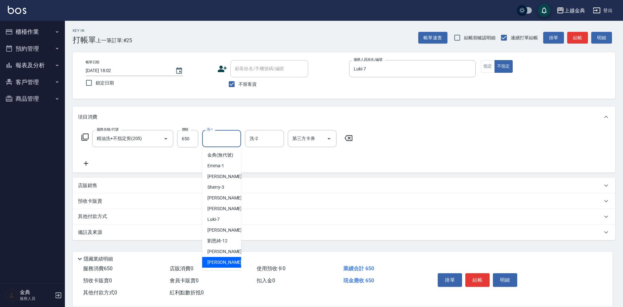
click at [224, 265] on div "[PERSON_NAME] -22" at bounding box center [221, 262] width 39 height 11
type input "[PERSON_NAME]-22"
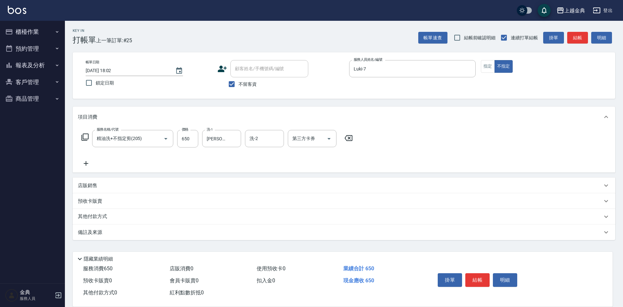
click at [104, 220] on p "其他付款方式" at bounding box center [94, 216] width 32 height 7
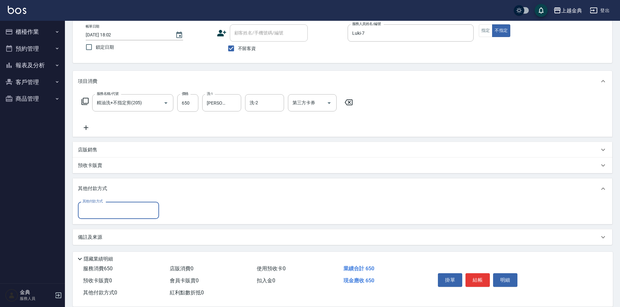
scroll to position [36, 0]
click at [138, 212] on input "其他付款方式" at bounding box center [118, 209] width 75 height 11
click at [108, 255] on span "轉帳" at bounding box center [118, 258] width 81 height 11
type input "轉帳"
click at [189, 214] on input "0" at bounding box center [187, 210] width 49 height 18
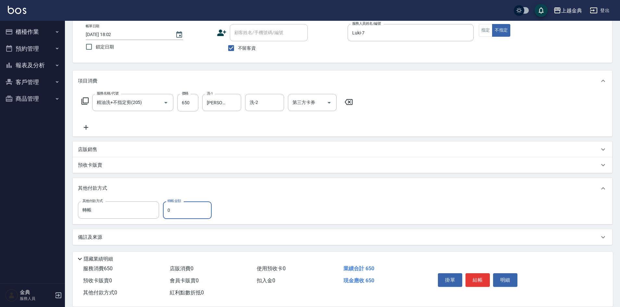
click at [189, 214] on input "0" at bounding box center [187, 210] width 49 height 18
type input "650"
click at [479, 273] on button "結帳" at bounding box center [477, 280] width 24 height 14
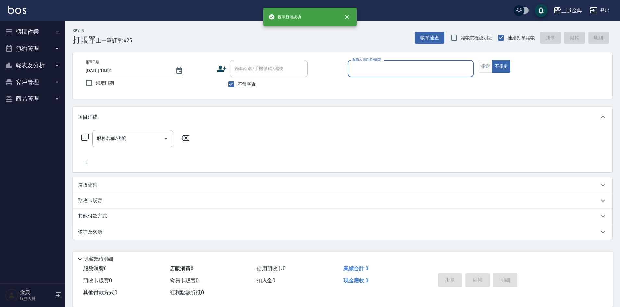
scroll to position [0, 0]
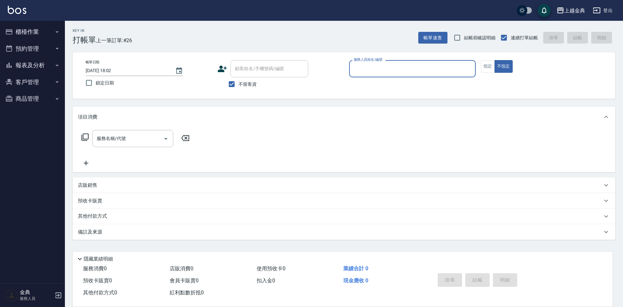
click at [23, 31] on button "櫃檯作業" at bounding box center [33, 31] width 60 height 17
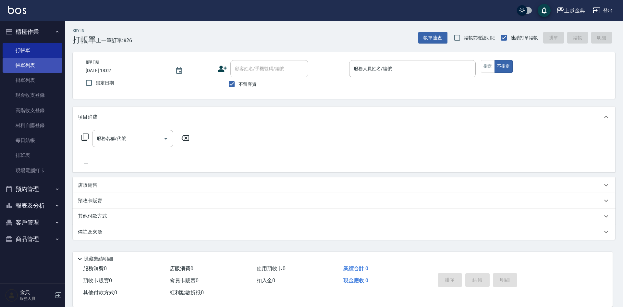
click at [39, 63] on link "帳單列表" at bounding box center [33, 65] width 60 height 15
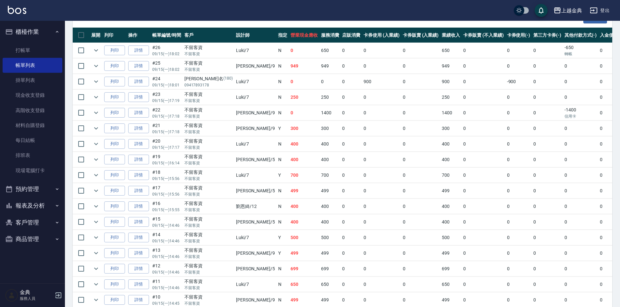
scroll to position [162, 0]
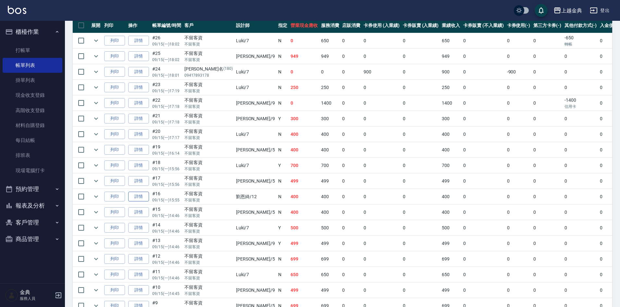
click at [141, 198] on link "詳情" at bounding box center [138, 196] width 21 height 10
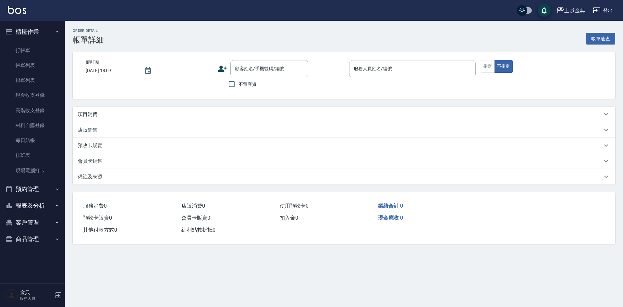
type input "[DATE] 15:55"
checkbox input "true"
type input "[PERSON_NAME]-12"
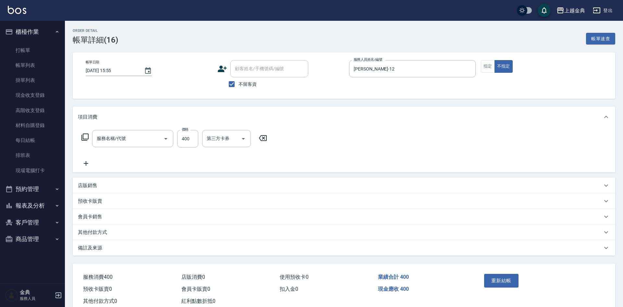
type input "精油洗(102)"
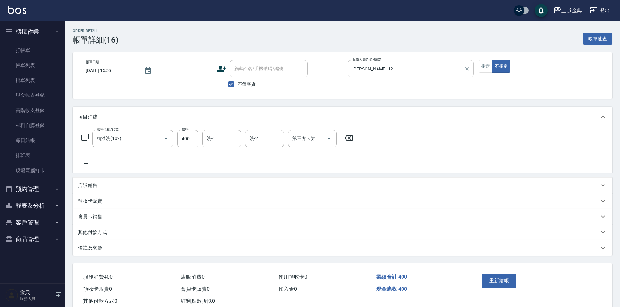
click at [440, 71] on input "[PERSON_NAME]-12" at bounding box center [405, 68] width 110 height 11
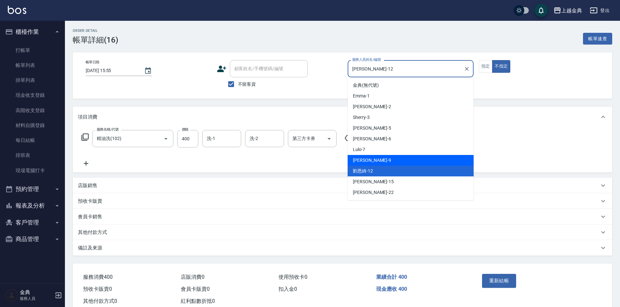
click at [411, 160] on div "[PERSON_NAME] -9" at bounding box center [410, 160] width 126 height 11
type input "[PERSON_NAME]-9"
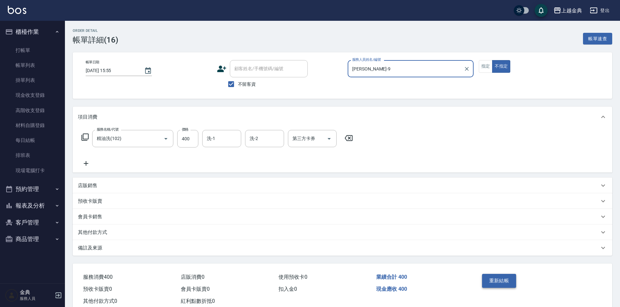
click at [512, 279] on button "重新結帳" at bounding box center [499, 280] width 34 height 14
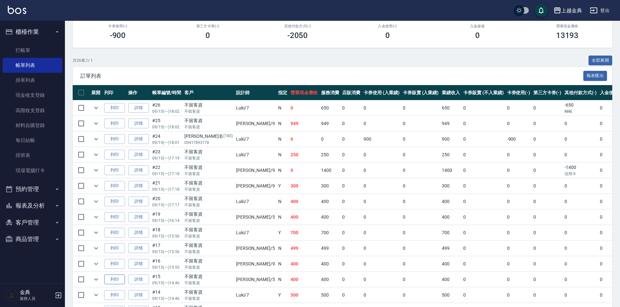
scroll to position [227, 0]
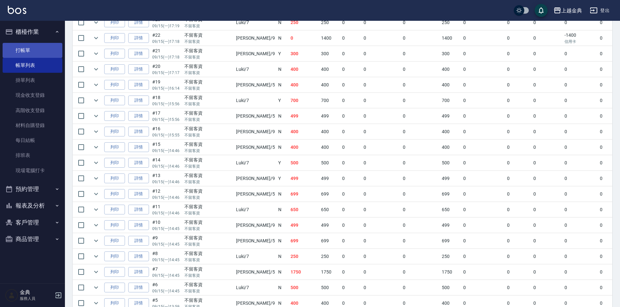
drag, startPoint x: 25, startPoint y: 50, endPoint x: 16, endPoint y: 47, distance: 9.0
click at [25, 50] on link "打帳單" at bounding box center [33, 50] width 60 height 15
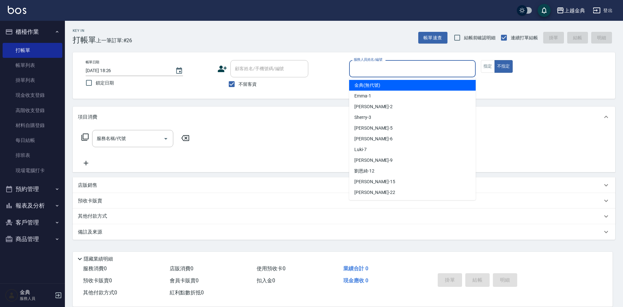
click at [387, 74] on input "服務人員姓名/編號" at bounding box center [412, 68] width 121 height 11
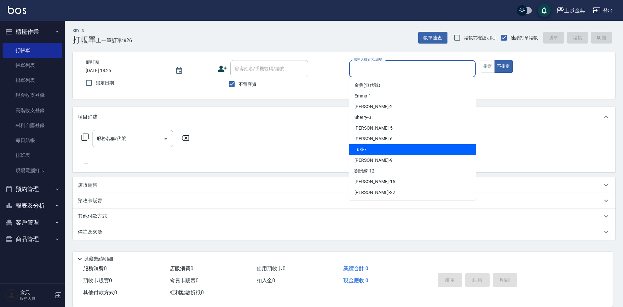
click at [390, 145] on div "Luki -7" at bounding box center [412, 149] width 127 height 11
type input "Luki-7"
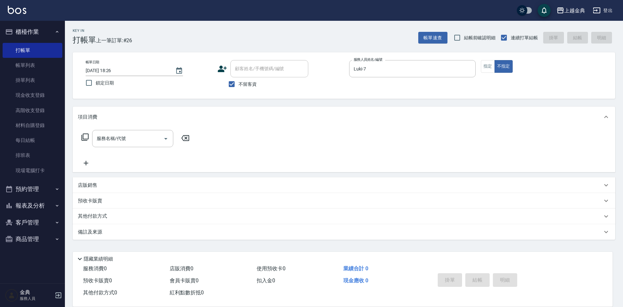
click at [86, 139] on icon at bounding box center [84, 136] width 7 height 7
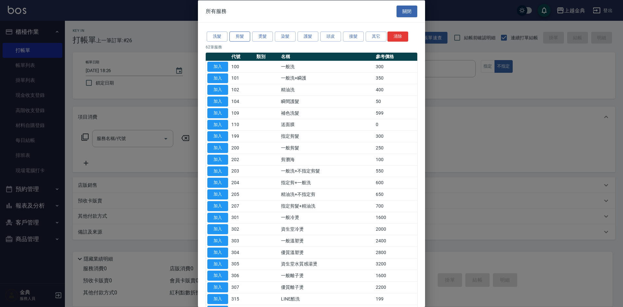
click at [244, 36] on button "剪髮" at bounding box center [239, 36] width 21 height 10
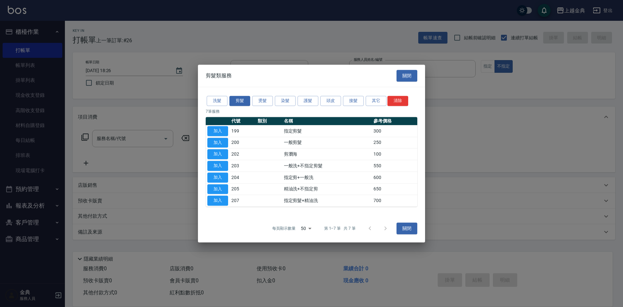
drag, startPoint x: 224, startPoint y: 141, endPoint x: 234, endPoint y: 148, distance: 12.0
click at [223, 141] on button "加入" at bounding box center [217, 143] width 21 height 10
type input "一般剪髮(200)"
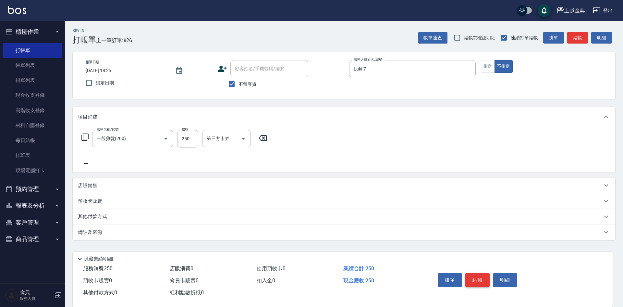
click at [482, 273] on button "結帳" at bounding box center [477, 280] width 24 height 14
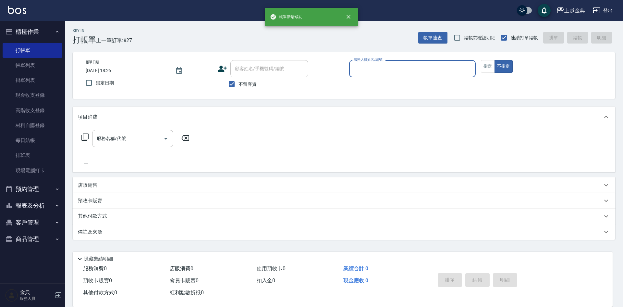
click at [378, 66] on input "服務人員姓名/編號" at bounding box center [412, 68] width 121 height 11
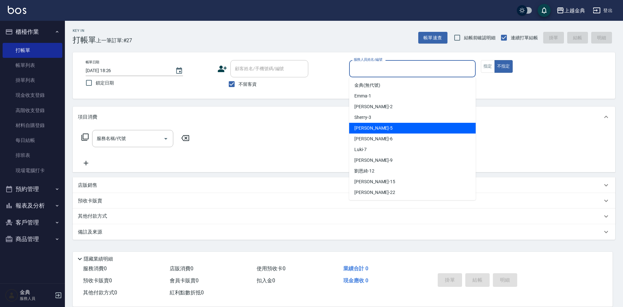
click at [386, 128] on div "[PERSON_NAME] -5" at bounding box center [412, 128] width 127 height 11
type input "[PERSON_NAME]-5"
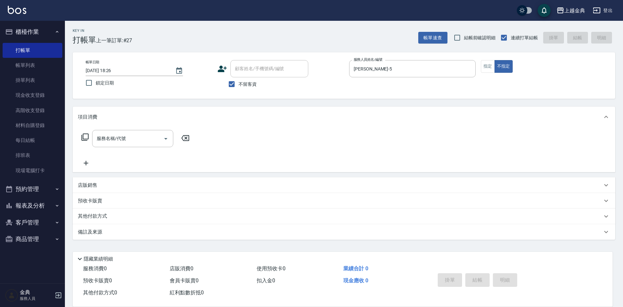
click at [83, 136] on icon at bounding box center [84, 136] width 7 height 7
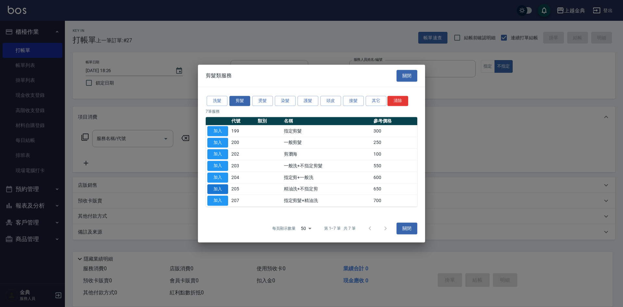
click at [219, 184] on button "加入" at bounding box center [217, 189] width 21 height 10
type input "精油洗+不指定剪(205)"
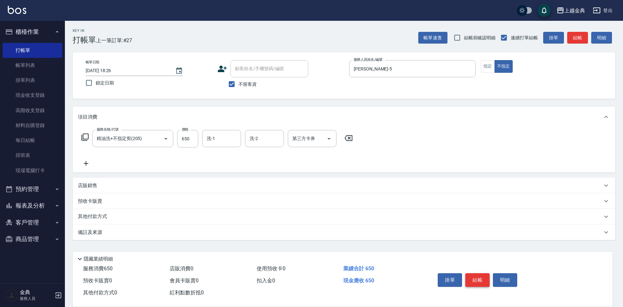
click at [477, 273] on button "結帳" at bounding box center [477, 280] width 24 height 14
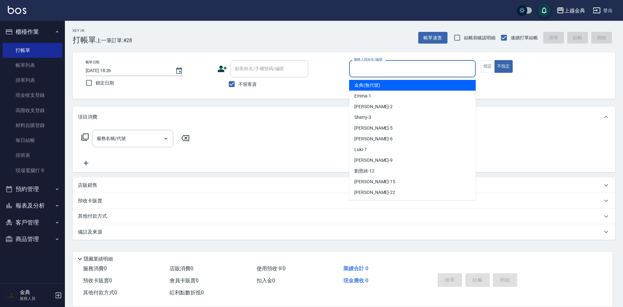
click at [401, 66] on input "服務人員姓名/編號" at bounding box center [412, 68] width 121 height 11
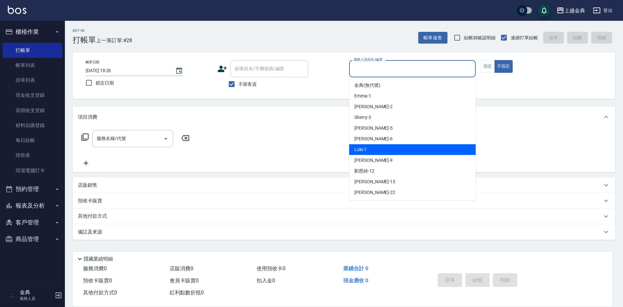
click at [389, 150] on div "Luki -7" at bounding box center [412, 149] width 127 height 11
type input "Luki-7"
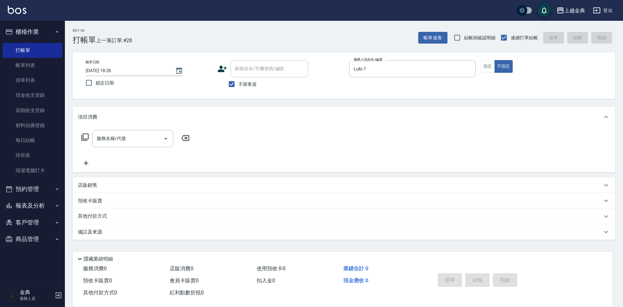
click at [86, 140] on icon at bounding box center [85, 137] width 8 height 8
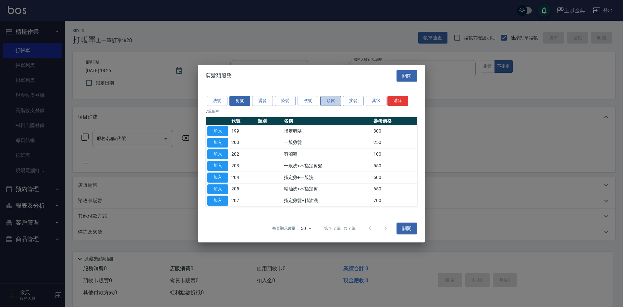
click at [327, 101] on button "頭皮" at bounding box center [330, 101] width 21 height 10
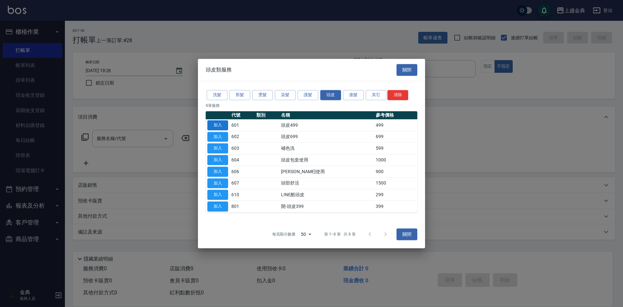
click at [218, 122] on button "加入" at bounding box center [217, 125] width 21 height 10
type input "頭皮499(601)"
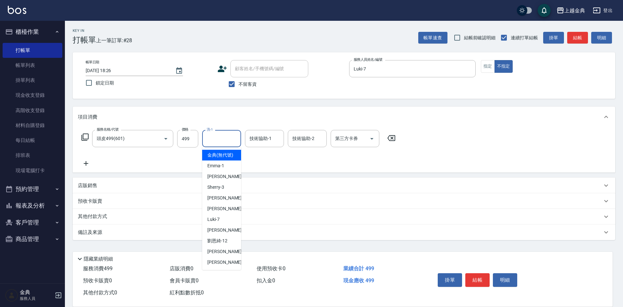
drag, startPoint x: 218, startPoint y: 135, endPoint x: 247, endPoint y: 206, distance: 76.8
click at [217, 135] on input "洗-1" at bounding box center [221, 138] width 33 height 11
drag, startPoint x: 226, startPoint y: 267, endPoint x: 262, endPoint y: 236, distance: 47.3
click at [226, 267] on div "[PERSON_NAME] -22" at bounding box center [221, 262] width 39 height 11
type input "[PERSON_NAME]-22"
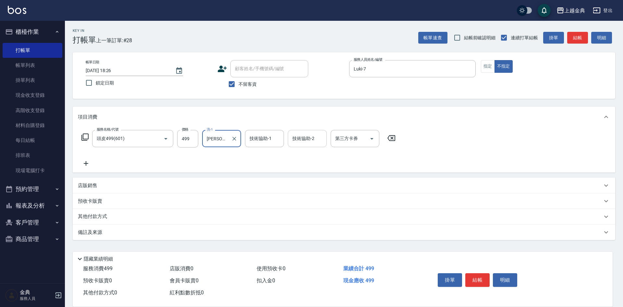
drag, startPoint x: 322, startPoint y: 127, endPoint x: 310, endPoint y: 134, distance: 14.4
click at [322, 127] on div "項目消費" at bounding box center [344, 116] width 542 height 21
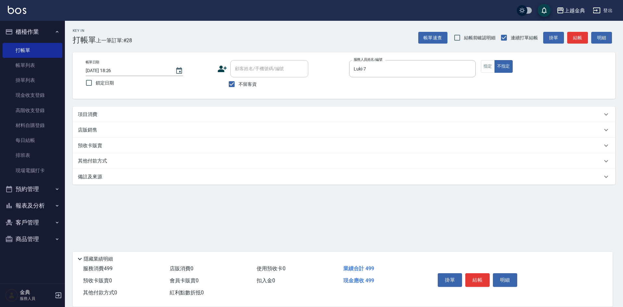
click at [310, 134] on div "店販銷售" at bounding box center [344, 130] width 542 height 16
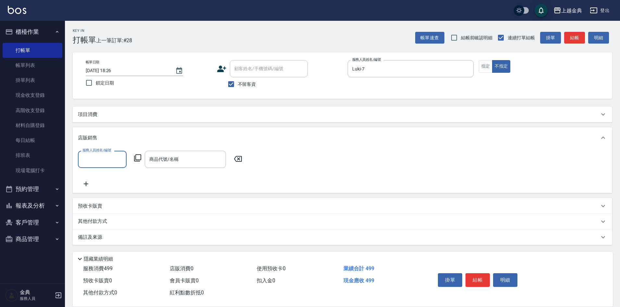
click at [309, 120] on div "項目消費" at bounding box center [342, 114] width 539 height 16
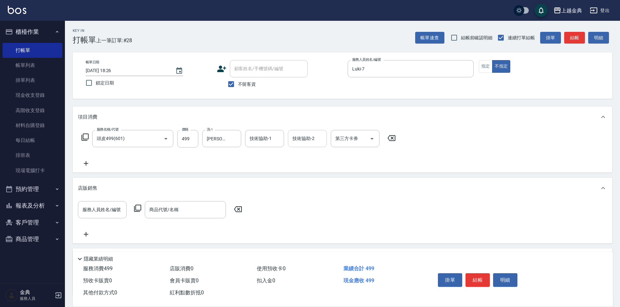
click at [309, 145] on div "技術協助-2" at bounding box center [307, 138] width 39 height 17
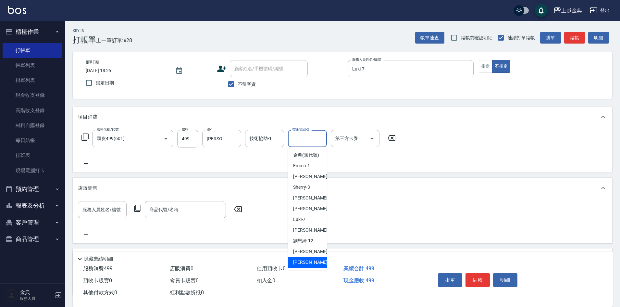
click at [308, 270] on div "使用預收卡 0" at bounding box center [297, 268] width 87 height 12
drag, startPoint x: 302, startPoint y: 138, endPoint x: 333, endPoint y: 214, distance: 82.7
click at [302, 138] on input "技術協助-2" at bounding box center [307, 138] width 33 height 11
click at [304, 264] on div "[PERSON_NAME] -22" at bounding box center [307, 262] width 39 height 11
type input "[PERSON_NAME]-22"
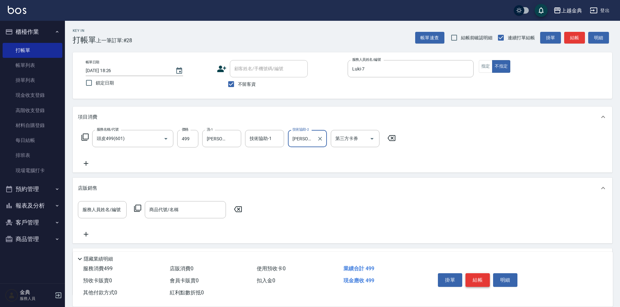
click at [476, 273] on button "結帳" at bounding box center [477, 280] width 24 height 14
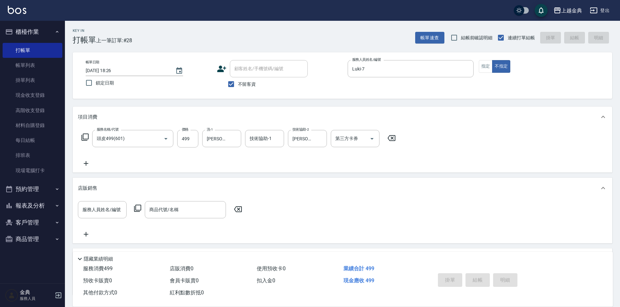
type input "[DATE] 18:30"
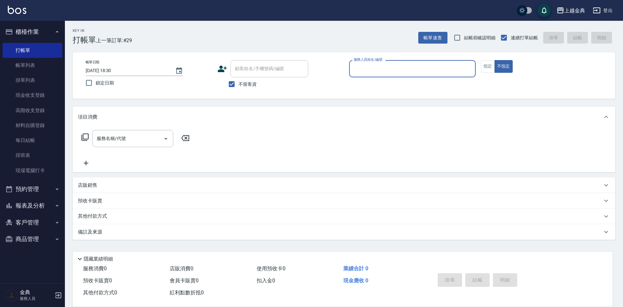
click at [399, 70] on input "服務人員姓名/編號" at bounding box center [412, 68] width 121 height 11
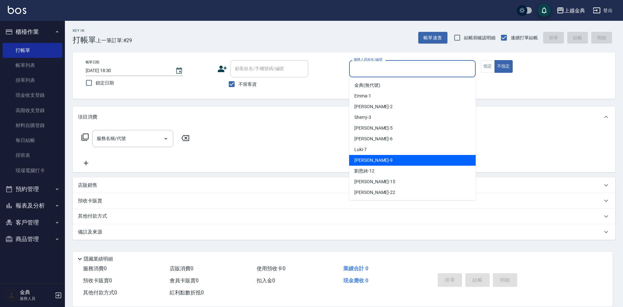
click at [382, 156] on div "[PERSON_NAME] -9" at bounding box center [412, 160] width 127 height 11
type input "[PERSON_NAME]-9"
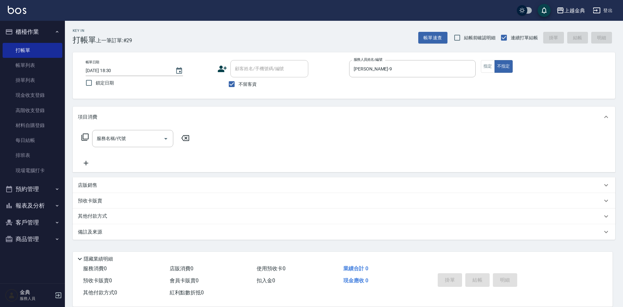
click at [80, 140] on div "服務名稱/代號 服務名稱/代號" at bounding box center [135, 138] width 115 height 17
click at [85, 136] on icon at bounding box center [85, 137] width 8 height 8
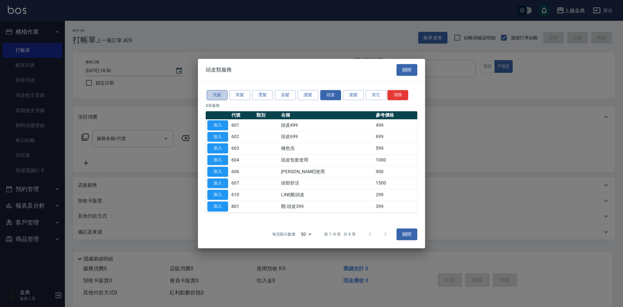
click at [219, 98] on button "洗髮" at bounding box center [217, 95] width 21 height 10
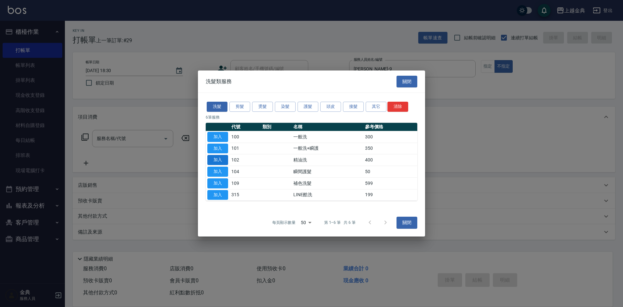
click at [210, 157] on button "加入" at bounding box center [217, 160] width 21 height 10
type input "精油洗(102)"
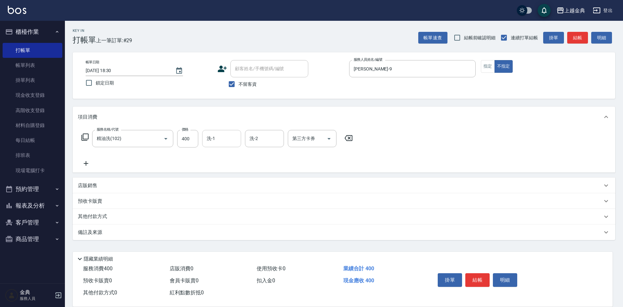
click at [222, 141] on input "洗-1" at bounding box center [221, 138] width 33 height 11
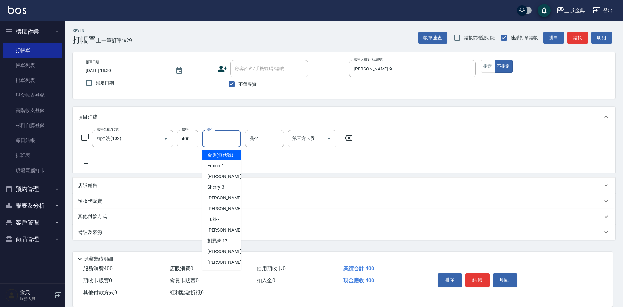
click at [439, 175] on div "項目消費 服務名稱/代號 精油洗(102) 服務名稱/代號 價格 400 價格 洗-1 洗-1 洗-2 洗-2 第三方卡券 第三方卡券 店販銷售 服務人員姓名…" at bounding box center [344, 172] width 542 height 133
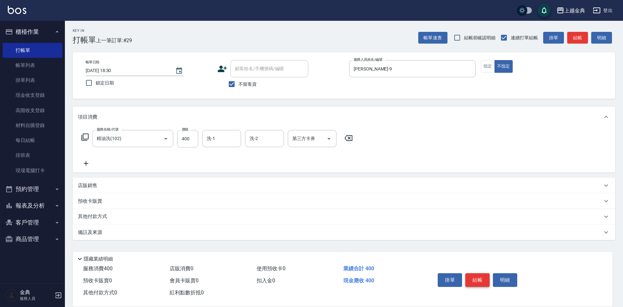
click at [473, 277] on button "結帳" at bounding box center [477, 280] width 24 height 14
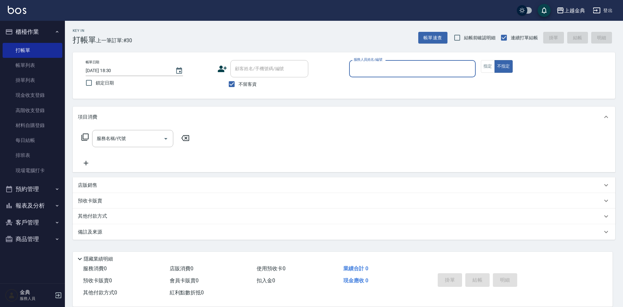
click at [398, 69] on input "服務人員姓名/編號" at bounding box center [412, 68] width 121 height 11
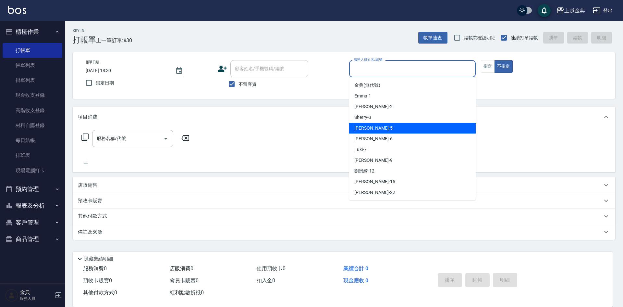
drag, startPoint x: 381, startPoint y: 128, endPoint x: 251, endPoint y: 136, distance: 130.0
click at [380, 128] on div "[PERSON_NAME] -5" at bounding box center [412, 128] width 127 height 11
type input "[PERSON_NAME]-5"
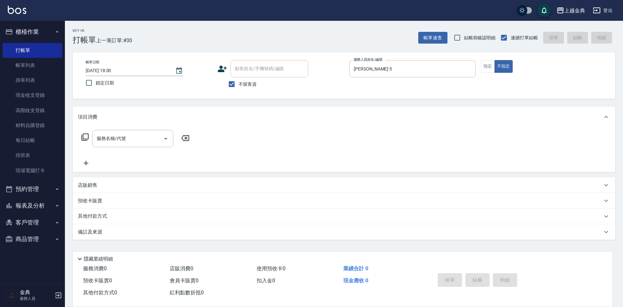
click at [86, 137] on icon at bounding box center [85, 137] width 8 height 8
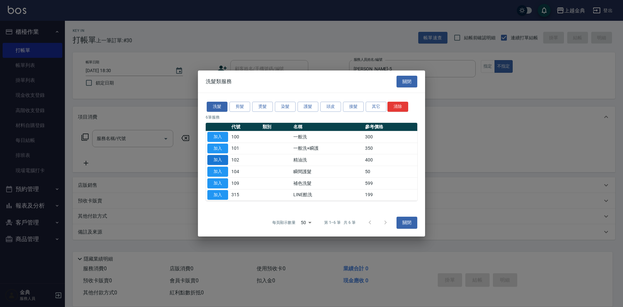
click at [223, 163] on button "加入" at bounding box center [217, 160] width 21 height 10
type input "精油洗(102)"
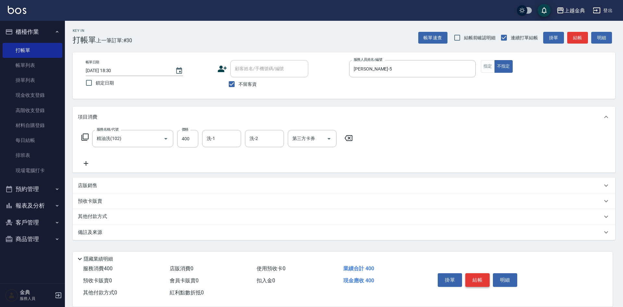
click at [474, 278] on button "結帳" at bounding box center [477, 280] width 24 height 14
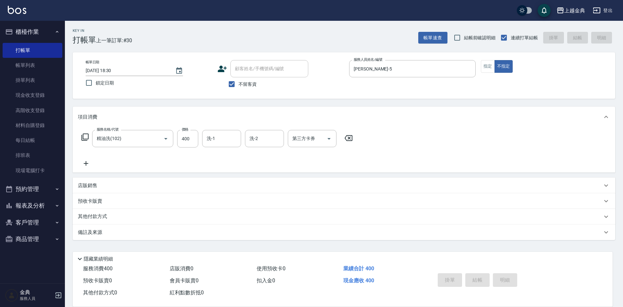
type input "[DATE] 18:39"
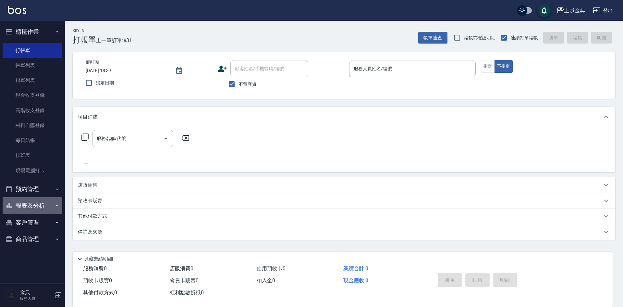
click at [32, 202] on button "報表及分析" at bounding box center [33, 205] width 60 height 17
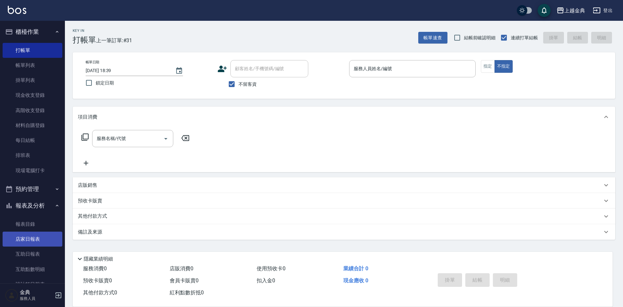
scroll to position [97, 0]
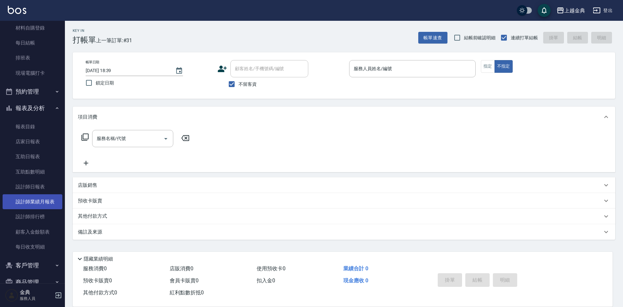
click at [45, 206] on link "設計師業績月報表" at bounding box center [33, 201] width 60 height 15
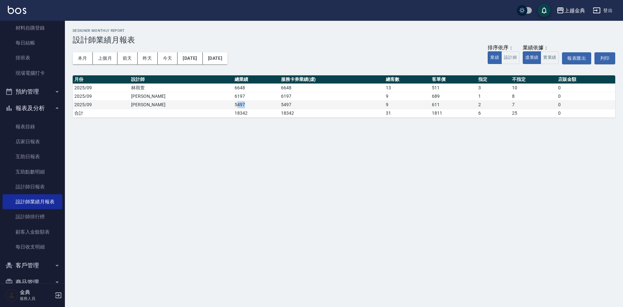
drag, startPoint x: 229, startPoint y: 108, endPoint x: 191, endPoint y: 108, distance: 38.0
click at [233, 108] on td "5497" at bounding box center [256, 104] width 46 height 8
click at [209, 135] on div "上越金典 [DATE] - [DATE] 設計師業績月報表 列印時間： [DATE][PHONE_NUMBER]:39 Designer Monthly Re…" at bounding box center [311, 153] width 623 height 307
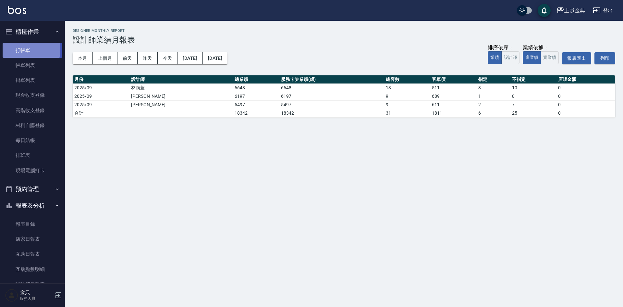
click at [22, 49] on link "打帳單" at bounding box center [33, 50] width 60 height 15
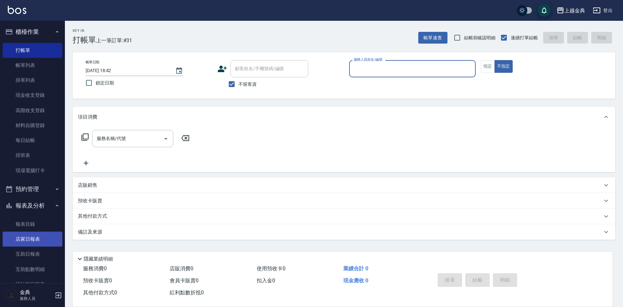
click at [40, 239] on link "店家日報表" at bounding box center [33, 238] width 60 height 15
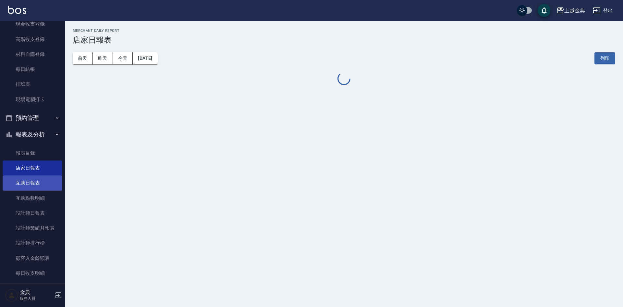
scroll to position [112, 0]
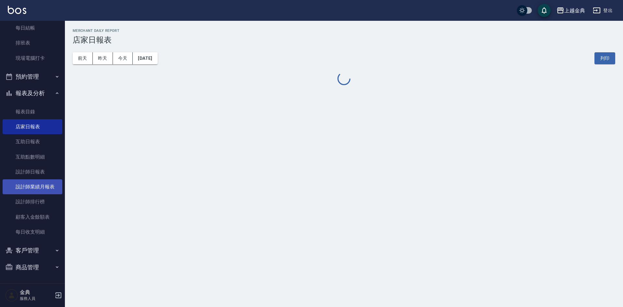
click at [45, 189] on link "設計師業績月報表" at bounding box center [33, 186] width 60 height 15
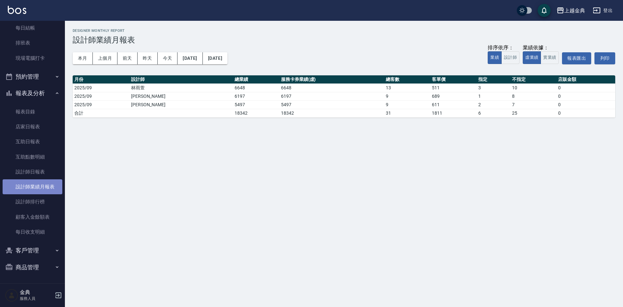
click at [45, 186] on link "設計師業績月報表" at bounding box center [33, 186] width 60 height 15
click at [69, 59] on div "上越金典 [DATE] - [DATE] 設計師業績月報表 列印時間： [DATE][PHONE_NUMBER]:42 Designer Monthly Re…" at bounding box center [344, 73] width 558 height 104
click at [80, 55] on button "本月" at bounding box center [83, 58] width 20 height 12
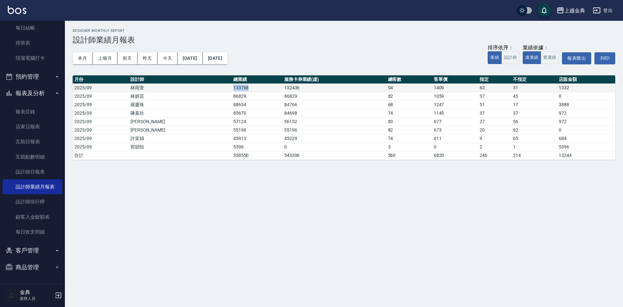
drag, startPoint x: 174, startPoint y: 88, endPoint x: 230, endPoint y: 89, distance: 56.2
click at [230, 89] on tr "2025/09 [PERSON_NAME]133768 132436 94 1409 63 31 1332" at bounding box center [344, 87] width 542 height 8
click at [232, 89] on td "133768" at bounding box center [257, 87] width 51 height 8
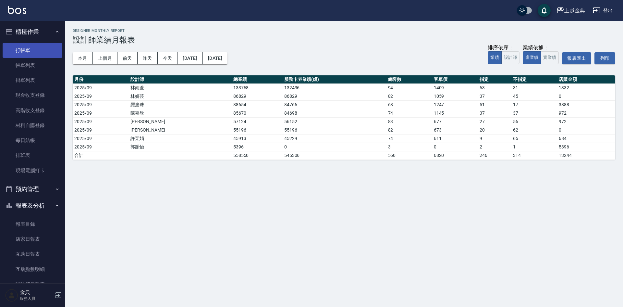
click at [37, 56] on link "打帳單" at bounding box center [33, 50] width 60 height 15
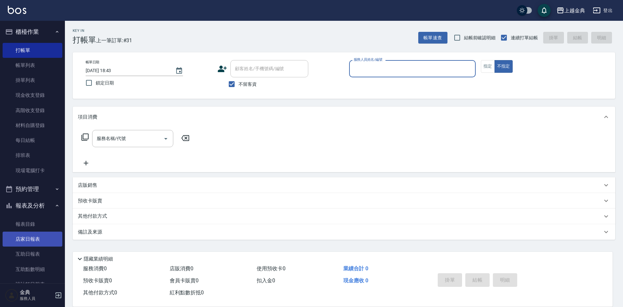
scroll to position [97, 0]
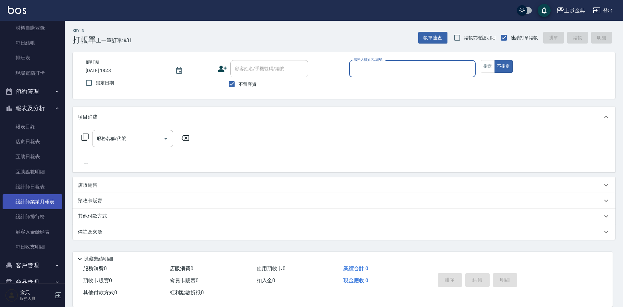
click at [53, 204] on link "設計師業績月報表" at bounding box center [33, 201] width 60 height 15
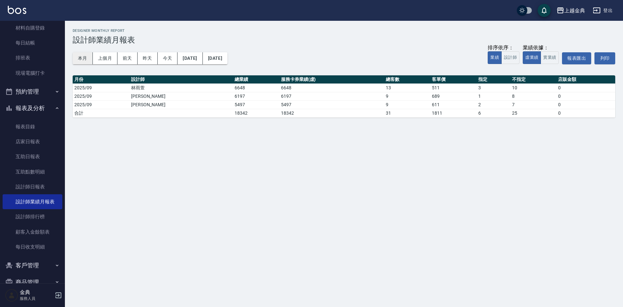
click at [79, 55] on button "本月" at bounding box center [83, 58] width 20 height 12
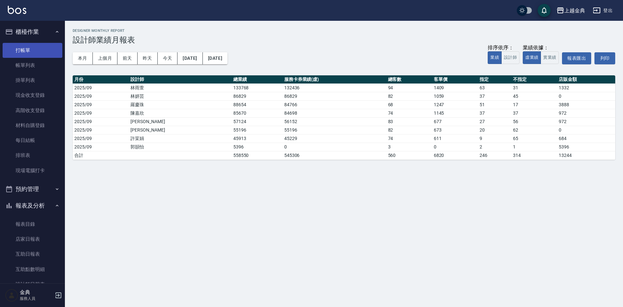
click at [17, 49] on link "打帳單" at bounding box center [33, 50] width 60 height 15
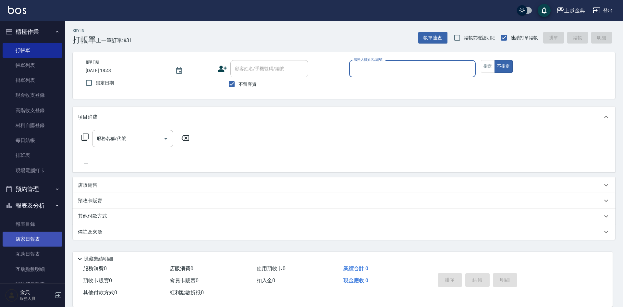
click at [37, 235] on link "店家日報表" at bounding box center [33, 238] width 60 height 15
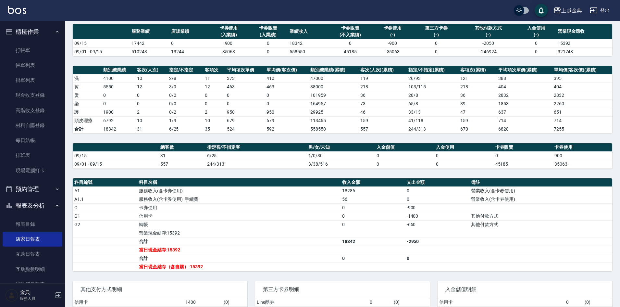
scroll to position [89, 0]
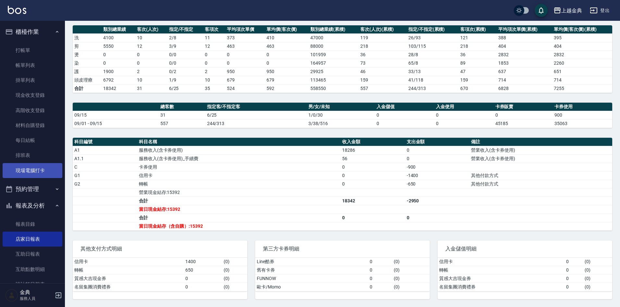
click at [23, 173] on link "現場電腦打卡" at bounding box center [33, 170] width 60 height 15
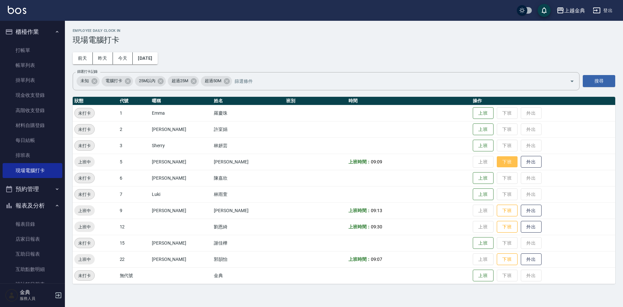
click at [499, 165] on button "下班" at bounding box center [507, 161] width 21 height 11
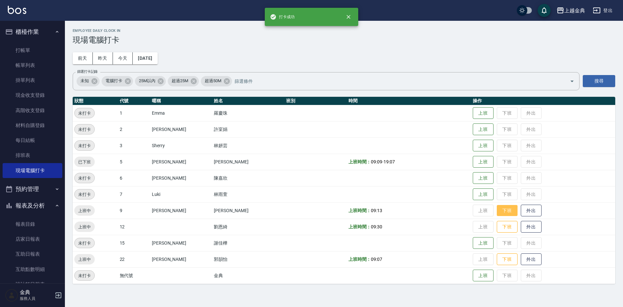
click at [497, 211] on button "下班" at bounding box center [507, 210] width 21 height 11
click at [498, 225] on button "下班" at bounding box center [507, 226] width 21 height 11
click at [473, 197] on button "上班" at bounding box center [483, 193] width 21 height 11
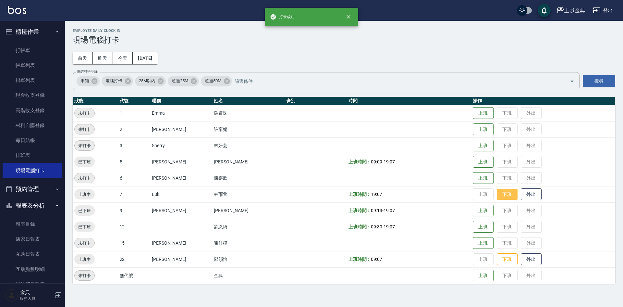
click at [501, 195] on button "下班" at bounding box center [507, 193] width 21 height 11
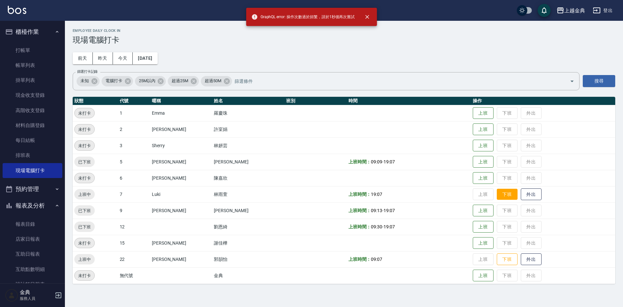
click at [497, 198] on button "下班" at bounding box center [507, 193] width 21 height 11
click at [497, 262] on button "下班" at bounding box center [507, 258] width 21 height 11
click at [497, 196] on button "下班" at bounding box center [507, 193] width 21 height 11
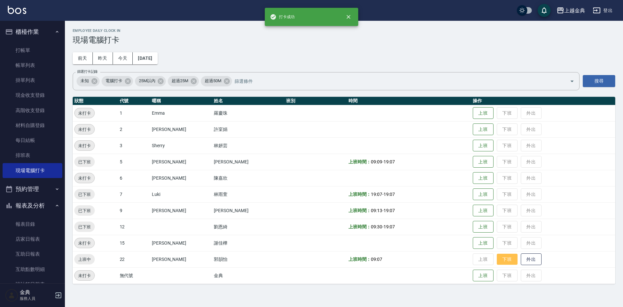
click at [497, 262] on button "下班" at bounding box center [507, 258] width 21 height 11
